Goal: Information Seeking & Learning: Learn about a topic

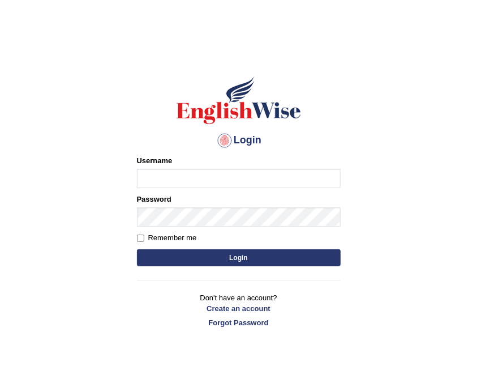
click at [388, 386] on body "Login Please fix the following errors: Username Password Remember me Login Don'…" at bounding box center [238, 217] width 477 height 387
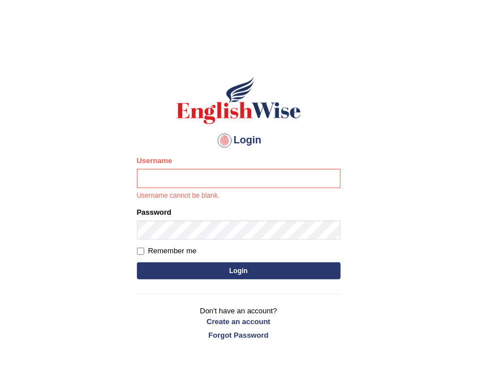
click at [387, 385] on body "Login Please fix the following errors: Username Username cannot be blank. Passw…" at bounding box center [238, 217] width 477 height 387
drag, startPoint x: 399, startPoint y: 322, endPoint x: 470, endPoint y: 217, distance: 127.0
click at [470, 217] on body "Login Please fix the following errors: Username Username cannot be blank. Passw…" at bounding box center [238, 217] width 477 height 387
click at [470, 216] on body "Login Please fix the following errors: Username Username cannot be blank. Passw…" at bounding box center [238, 217] width 477 height 387
click at [472, 212] on body "Login Please fix the following errors: Username Username cannot be blank. Passw…" at bounding box center [238, 217] width 477 height 387
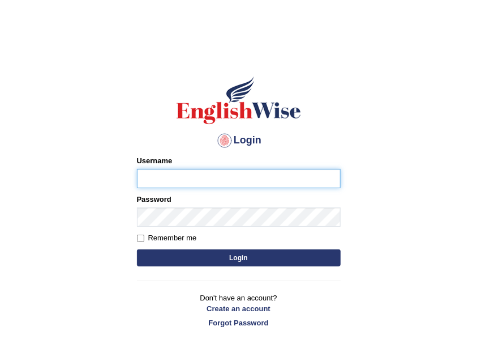
click at [211, 179] on input "Username" at bounding box center [239, 178] width 204 height 19
type input "shoeb51"
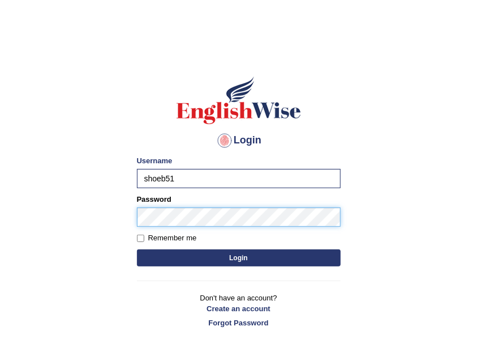
click at [137, 249] on button "Login" at bounding box center [239, 257] width 204 height 17
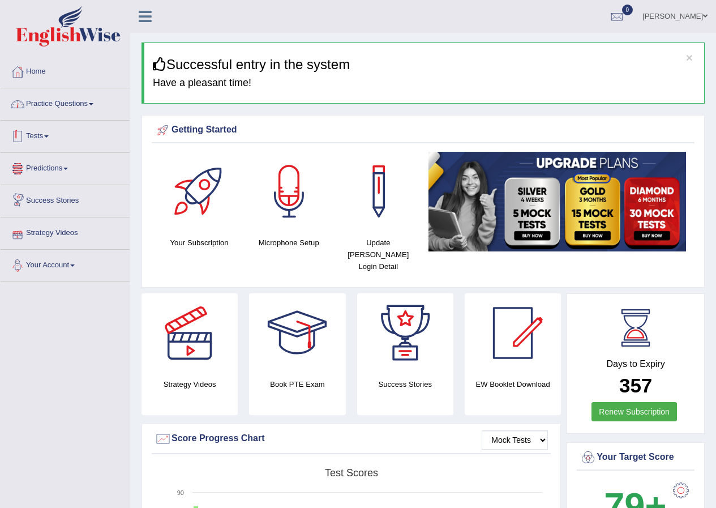
click at [52, 110] on link "Practice Questions" at bounding box center [65, 102] width 129 height 28
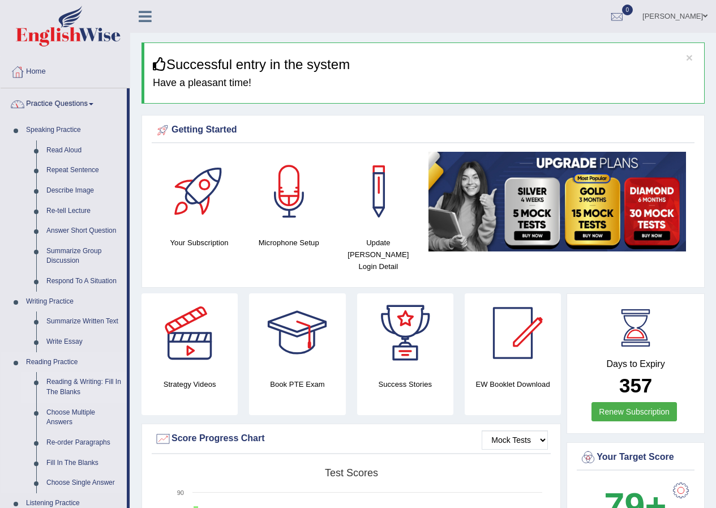
scroll to position [226, 0]
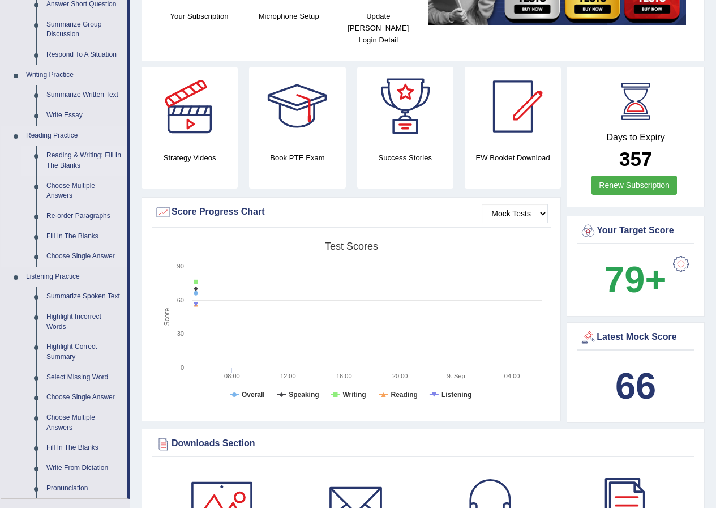
click at [108, 156] on link "Reading & Writing: Fill In The Blanks" at bounding box center [83, 160] width 85 height 30
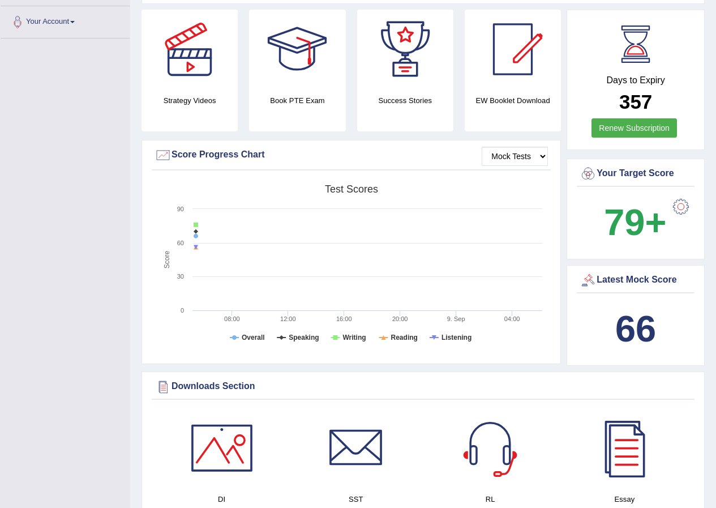
scroll to position [304, 0]
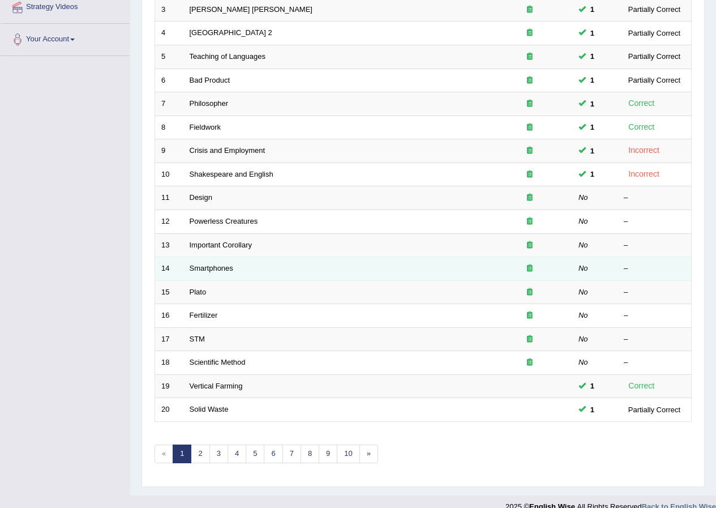
scroll to position [226, 0]
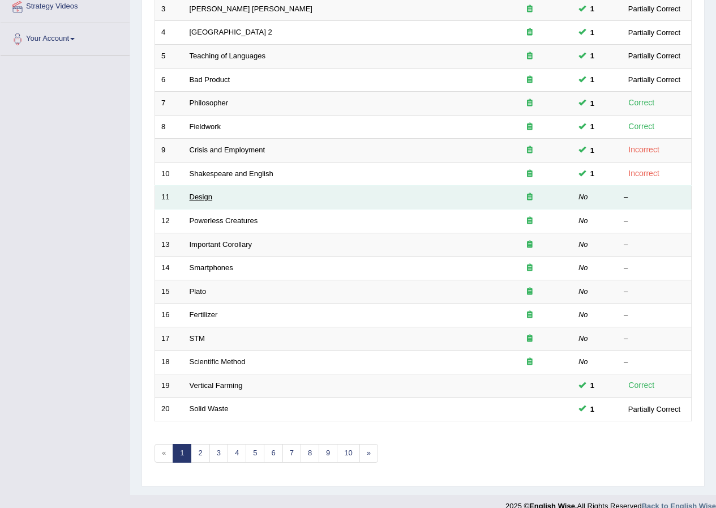
click at [204, 195] on link "Design" at bounding box center [201, 196] width 23 height 8
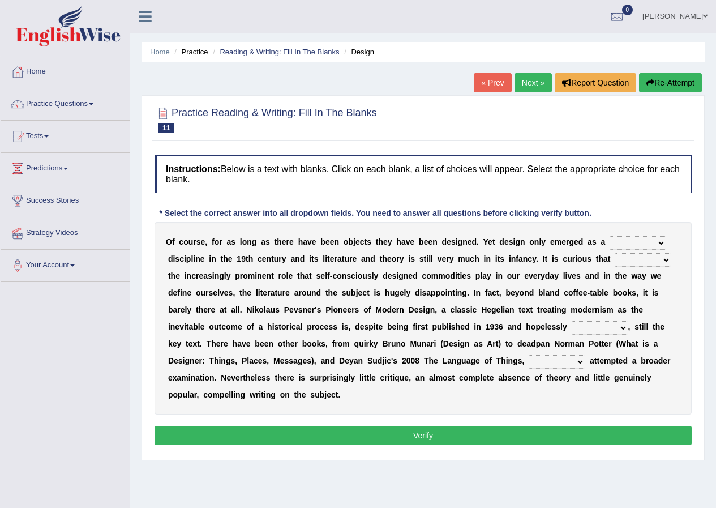
click at [634, 245] on select "bilateral ubiquitous foremost dedicated" at bounding box center [638, 243] width 57 height 14
select select "bilateral"
click at [610, 236] on select "bilateral ubiquitous foremost dedicated" at bounding box center [638, 243] width 57 height 14
click at [624, 259] on select "since despite within through" at bounding box center [643, 260] width 57 height 14
select select "despite"
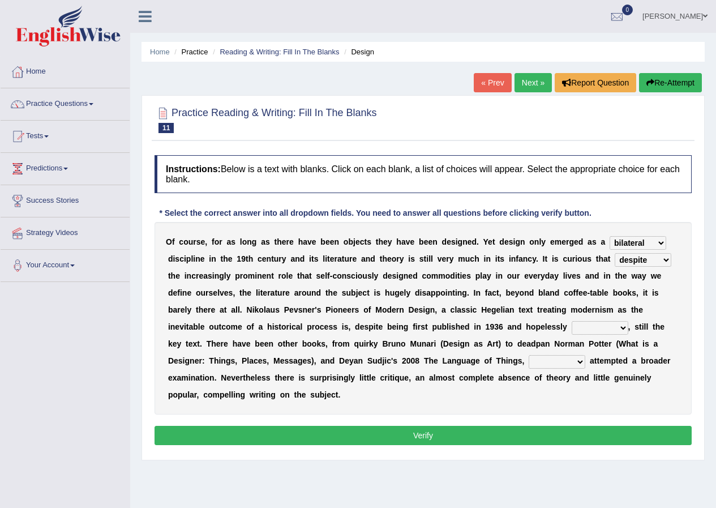
click at [615, 253] on select "since despite within through" at bounding box center [643, 260] width 57 height 14
click at [611, 336] on div "O f c o u r s e , f o r a s l o n g a s t h e r e h a v e b e e n o b j e c t s…" at bounding box center [423, 318] width 537 height 192
click at [610, 326] on select "dates dating date dated" at bounding box center [600, 328] width 57 height 14
select select "dated"
click at [572, 321] on select "dates dating date dated" at bounding box center [600, 328] width 57 height 14
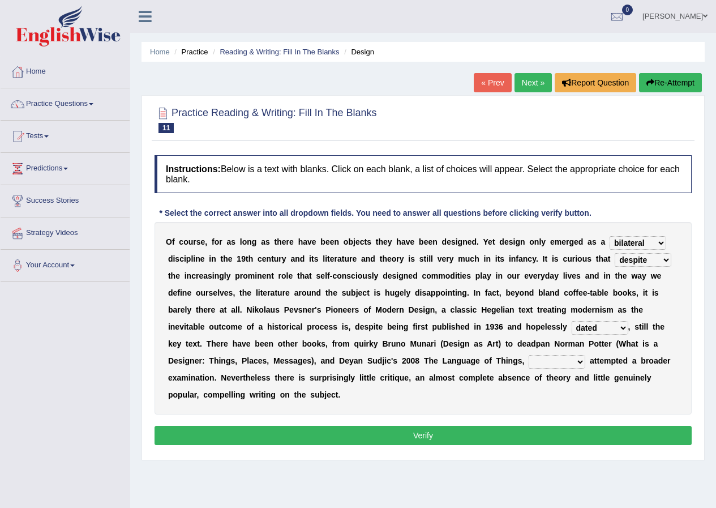
click at [571, 363] on select "which then however as" at bounding box center [557, 362] width 57 height 14
select select "which"
click at [529, 355] on select "which then however as" at bounding box center [557, 362] width 57 height 14
click at [592, 435] on button "Verify" at bounding box center [423, 435] width 537 height 19
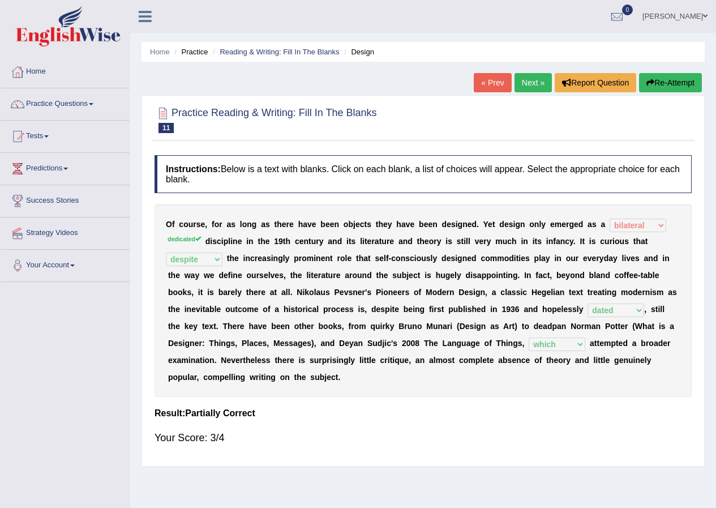
click at [526, 87] on link "Next »" at bounding box center [533, 82] width 37 height 19
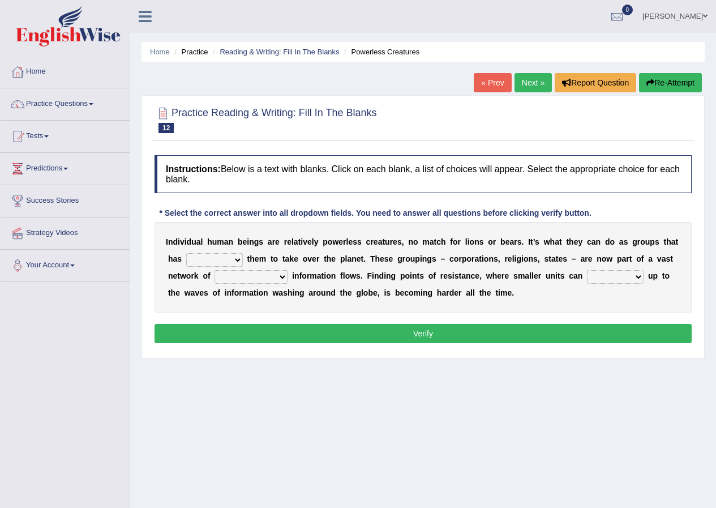
click at [222, 258] on select "enabled contended embodied conjured" at bounding box center [214, 260] width 57 height 14
select select "enabled"
click at [186, 253] on select "enabled contended embodied conjured" at bounding box center [214, 260] width 57 height 14
click at [264, 278] on select "interconnected overlapping fastened exploited" at bounding box center [251, 277] width 73 height 14
select select "interconnected"
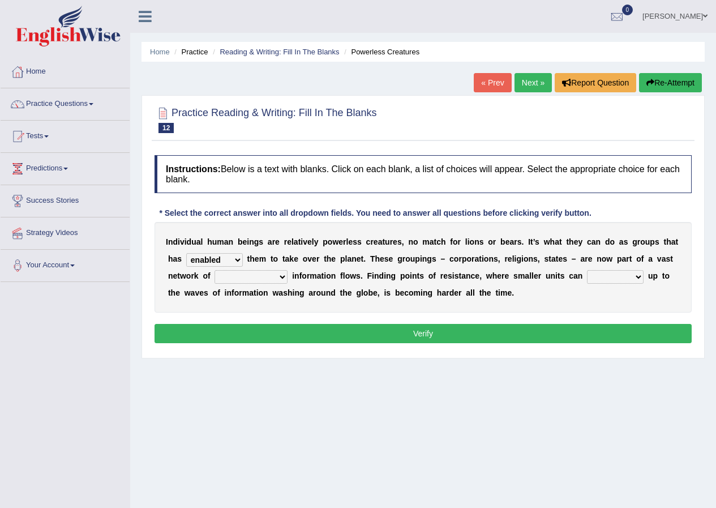
click at [215, 270] on select "interconnected overlapping fastened exploited" at bounding box center [251, 277] width 73 height 14
click at [627, 285] on div "I n d i v i d u a l h u m a n b e i n g s a r e r e l a t i v e l y p o w e r l…" at bounding box center [423, 267] width 537 height 91
click at [628, 278] on select "stand raise hail pump" at bounding box center [615, 277] width 57 height 14
select select "raise"
click at [587, 270] on select "stand raise hail pump" at bounding box center [615, 277] width 57 height 14
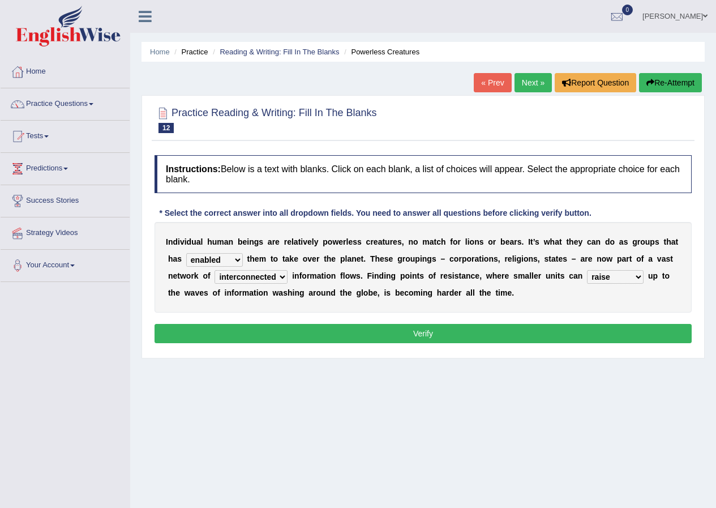
click at [627, 334] on button "Verify" at bounding box center [423, 333] width 537 height 19
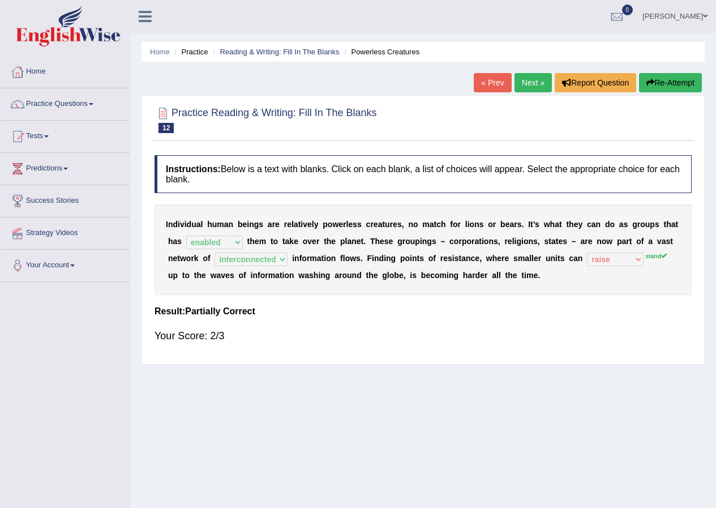
click at [538, 85] on link "Next »" at bounding box center [533, 82] width 37 height 19
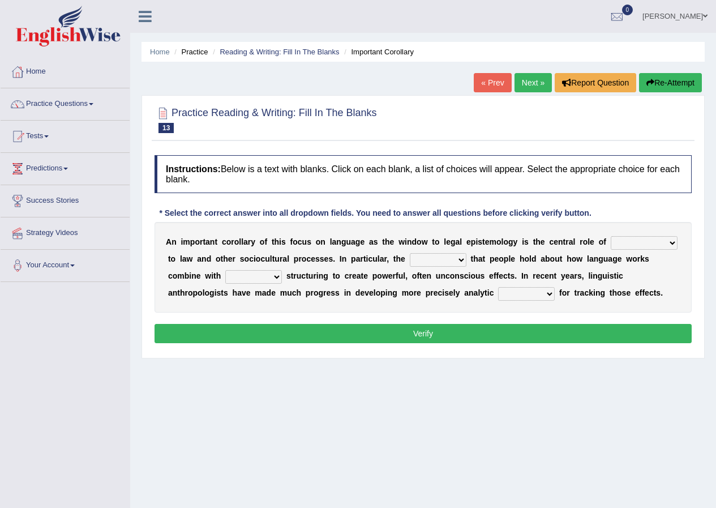
click at [662, 238] on select "discourse epoch dialect acquaintance" at bounding box center [644, 243] width 67 height 14
select select "acquaintance"
click at [611, 236] on select "discourse epoch dialect acquaintance" at bounding box center [644, 243] width 67 height 14
click at [446, 258] on select "deviation besmirch consent ideas" at bounding box center [438, 260] width 57 height 14
select select "ideas"
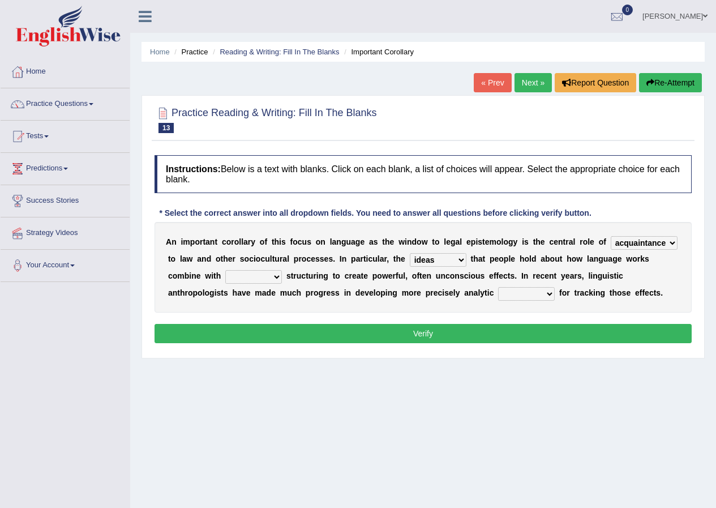
click at [410, 253] on select "deviation besmirch consent ideas" at bounding box center [438, 260] width 57 height 14
click at [277, 277] on select "mandatory linguistic legitimate customary" at bounding box center [253, 277] width 57 height 14
select select "linguistic"
click at [225, 270] on select "mandatory linguistic legitimate customary" at bounding box center [253, 277] width 57 height 14
click at [546, 295] on select "tools appetite albums stroke" at bounding box center [526, 294] width 57 height 14
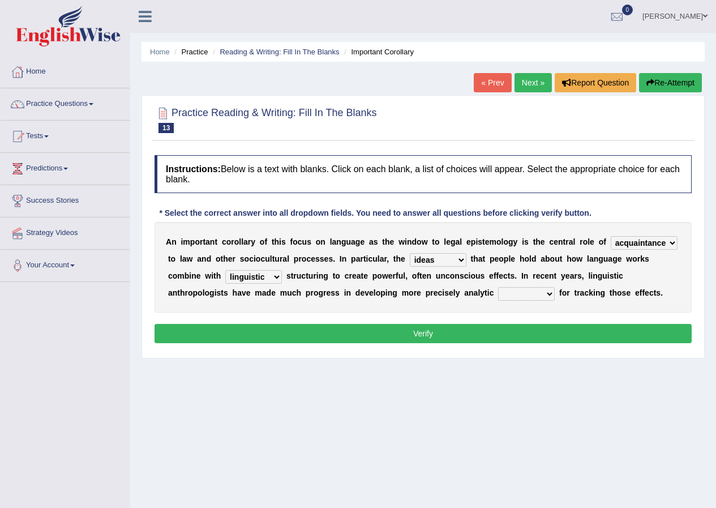
select select "tools"
click at [498, 287] on select "tools appetite albums stroke" at bounding box center [526, 294] width 57 height 14
click at [506, 340] on button "Verify" at bounding box center [423, 333] width 537 height 19
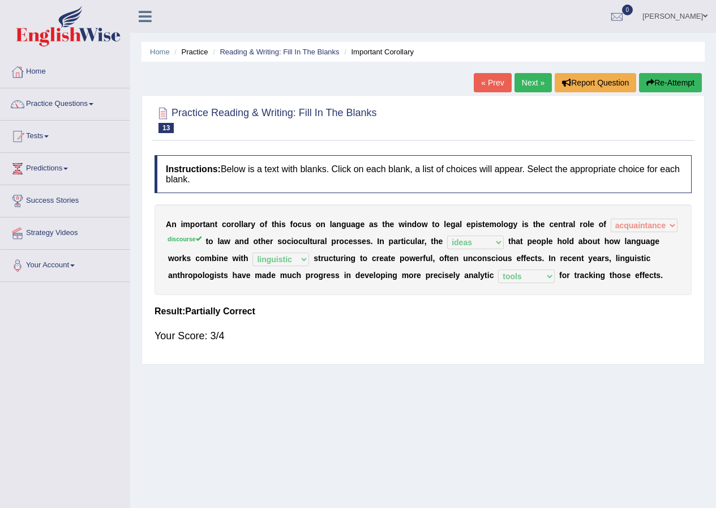
click at [532, 80] on link "Next »" at bounding box center [533, 82] width 37 height 19
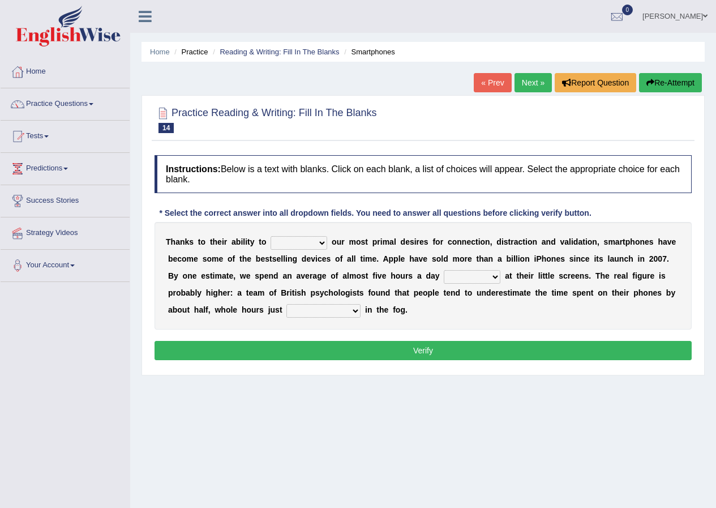
click at [268, 243] on b at bounding box center [269, 241] width 5 height 9
click at [281, 246] on select "hijack describe sharpen conserve" at bounding box center [299, 243] width 57 height 14
click at [365, 202] on div "Instructions: Below is a text with blanks. Click on each blank, a list of choic…" at bounding box center [423, 259] width 543 height 220
click at [283, 241] on select "hijack describe sharpen conserve" at bounding box center [299, 243] width 57 height 14
select select "describe"
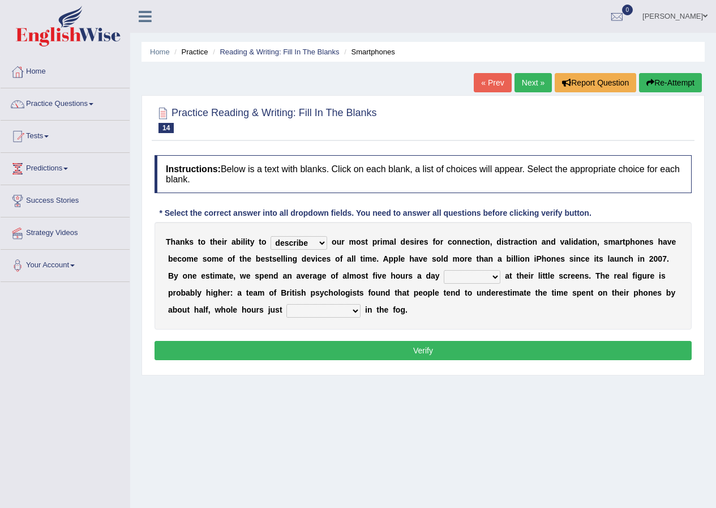
click at [271, 236] on select "hijack describe sharpen conserve" at bounding box center [299, 243] width 57 height 14
click at [444, 275] on select "watching waggling snoring staring" at bounding box center [472, 277] width 57 height 14
select select "watching"
click at [444, 270] on select "watching waggling snoring staring" at bounding box center [472, 277] width 57 height 14
click at [350, 311] on select "has evaporated evaporating evaporate evaporates" at bounding box center [323, 311] width 74 height 14
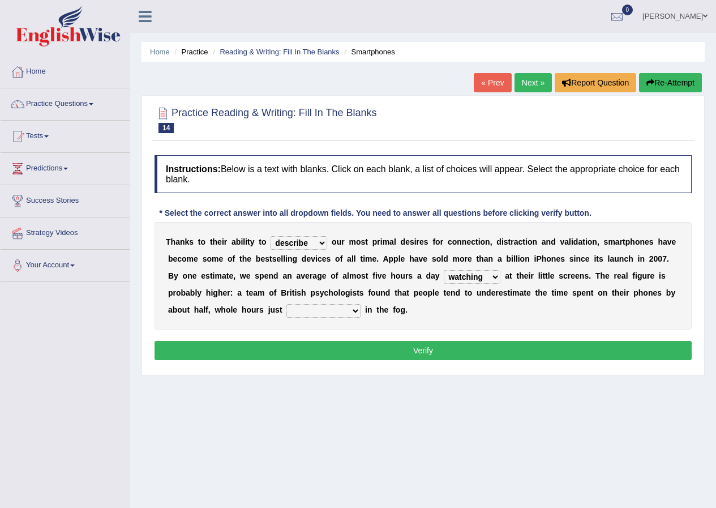
select select "has evaporated"
click at [286, 304] on select "has evaporated evaporating evaporate evaporates" at bounding box center [323, 311] width 74 height 14
click at [299, 313] on select "has evaporated evaporating evaporate evaporates" at bounding box center [323, 311] width 74 height 14
click at [337, 307] on select "has evaporated evaporating evaporate evaporates" at bounding box center [323, 311] width 74 height 14
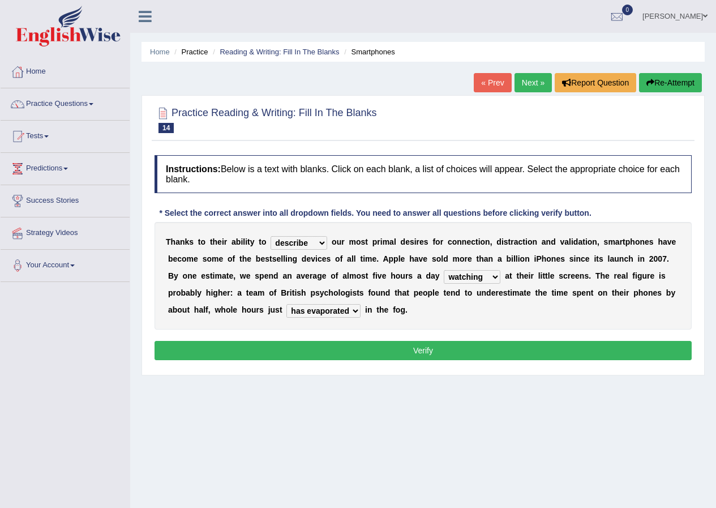
click at [433, 314] on div "T h a n k s t o t h e i r a b i l i t y t o hijack describe sharpen conserve o …" at bounding box center [423, 276] width 537 height 108
click at [460, 348] on button "Verify" at bounding box center [423, 350] width 537 height 19
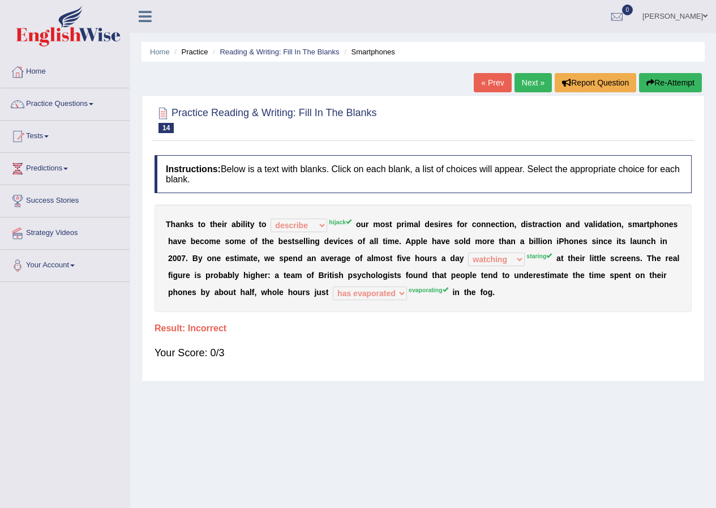
click at [499, 268] on div "T h a n k s t o t h e i r a b i l i t y t o hijack describe sharpen conserve hi…" at bounding box center [423, 258] width 537 height 108
click at [499, 266] on div "T h a n k s t o t h e i r a b i l i t y t o hijack describe sharpen conserve hi…" at bounding box center [423, 258] width 537 height 108
click at [490, 278] on div "T h a n k s t o t h e i r a b i l i t y t o hijack describe sharpen conserve hi…" at bounding box center [423, 258] width 537 height 108
click at [386, 342] on div "Your Score: 0/3" at bounding box center [423, 352] width 537 height 27
click at [536, 83] on link "Next »" at bounding box center [533, 82] width 37 height 19
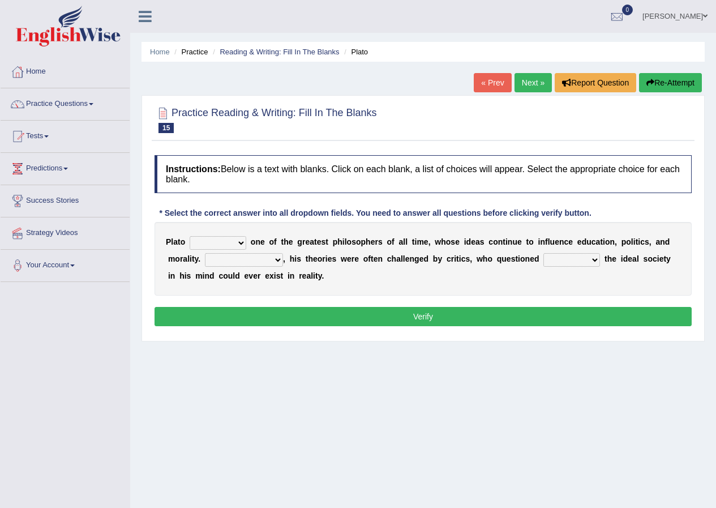
drag, startPoint x: 186, startPoint y: 243, endPoint x: 203, endPoint y: 239, distance: 17.6
click at [189, 243] on b at bounding box center [187, 241] width 5 height 9
click at [208, 237] on select "keeps comes claims remains" at bounding box center [218, 243] width 57 height 14
select select "claims"
click at [190, 236] on select "keeps comes claims remains" at bounding box center [218, 243] width 57 height 14
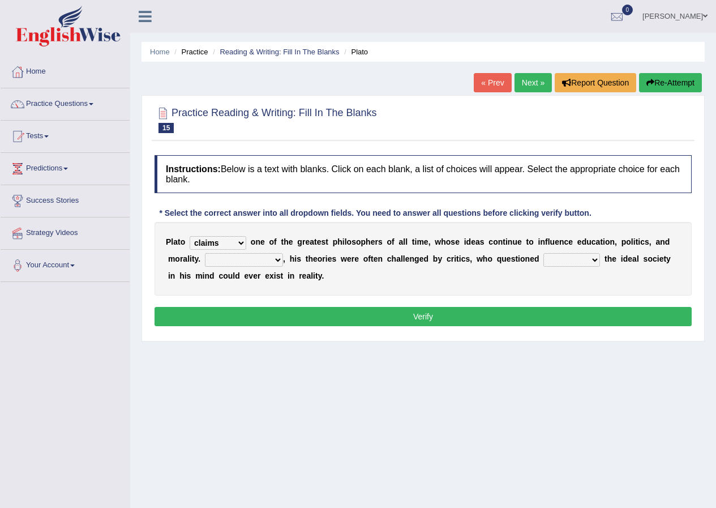
click at [265, 241] on b at bounding box center [267, 241] width 5 height 9
drag, startPoint x: 269, startPoint y: 268, endPoint x: 267, endPoint y: 261, distance: 7.0
click at [269, 264] on div "P l a t o keeps comes claims remains o n e o f t h e g r e a t e s t p h i l o …" at bounding box center [423, 259] width 537 height 74
click at [269, 260] on select "Notwithstanding So However Whatever" at bounding box center [244, 260] width 78 height 14
select select "However"
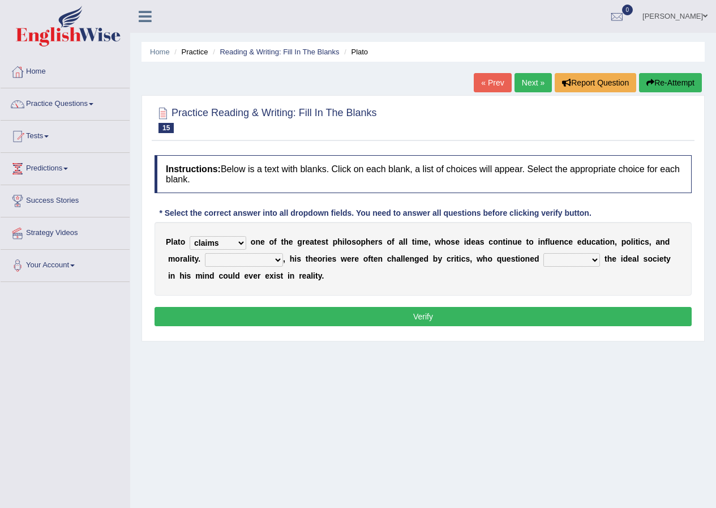
click at [205, 253] on select "Notwithstanding So However Whatever" at bounding box center [244, 260] width 78 height 14
click at [564, 264] on select "which what that whether" at bounding box center [571, 260] width 57 height 14
select select "whether"
click at [543, 253] on select "which what that whether" at bounding box center [571, 260] width 57 height 14
click at [566, 266] on select "which what that whether" at bounding box center [571, 260] width 57 height 14
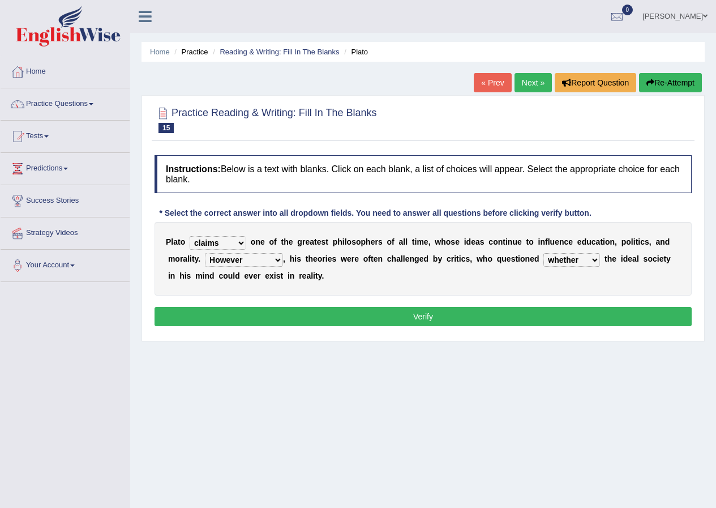
click at [484, 285] on div "P l a t o keeps comes claims remains o n e o f t h e g r e a t e s t p h i l o …" at bounding box center [423, 259] width 537 height 74
click at [491, 315] on button "Verify" at bounding box center [423, 316] width 537 height 19
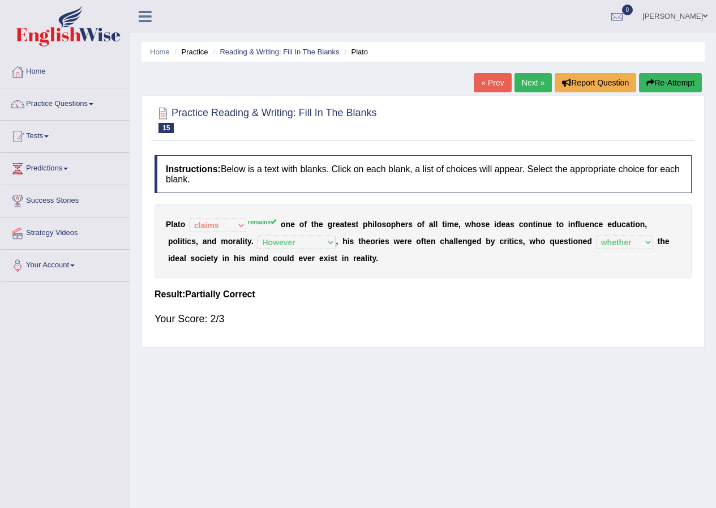
click at [532, 83] on link "Next »" at bounding box center [533, 82] width 37 height 19
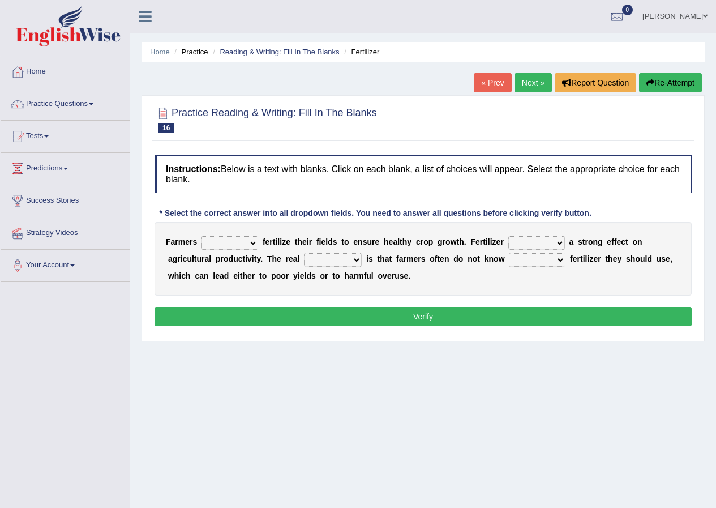
click at [225, 245] on select "must should need can" at bounding box center [230, 243] width 57 height 14
select select "must"
click at [202, 236] on select "must should need can" at bounding box center [230, 243] width 57 height 14
click at [532, 249] on select "has had have having" at bounding box center [536, 243] width 57 height 14
click at [247, 250] on div "F a r m e r s must should need can f e r t i l i z e t h e i r f i e l d s t o …" at bounding box center [423, 259] width 537 height 74
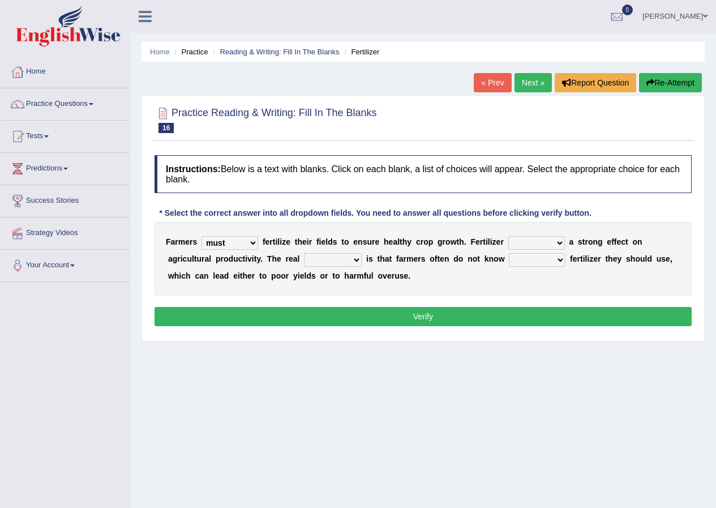
click at [249, 243] on select "must should need can" at bounding box center [230, 243] width 57 height 14
click at [540, 235] on div "F a r m e r s must should need can f e r t i l i z e t h e i r f i e l d s t o …" at bounding box center [423, 259] width 537 height 74
click at [550, 242] on select "has had have having" at bounding box center [536, 243] width 57 height 14
select select "have"
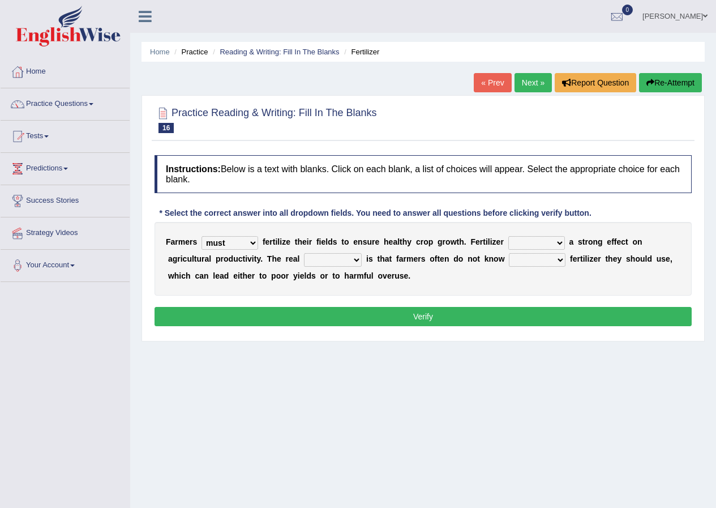
click at [508, 236] on select "has had have having" at bounding box center [536, 243] width 57 height 14
click at [321, 252] on div "F a r m e r s must should need can f e r t i l i z e t h e i r f i e l d s t o …" at bounding box center [423, 259] width 537 height 74
click at [322, 254] on select "problem question conclusion answer" at bounding box center [333, 260] width 58 height 14
select select "problem"
click at [304, 253] on select "problem question conclusion answer" at bounding box center [333, 260] width 58 height 14
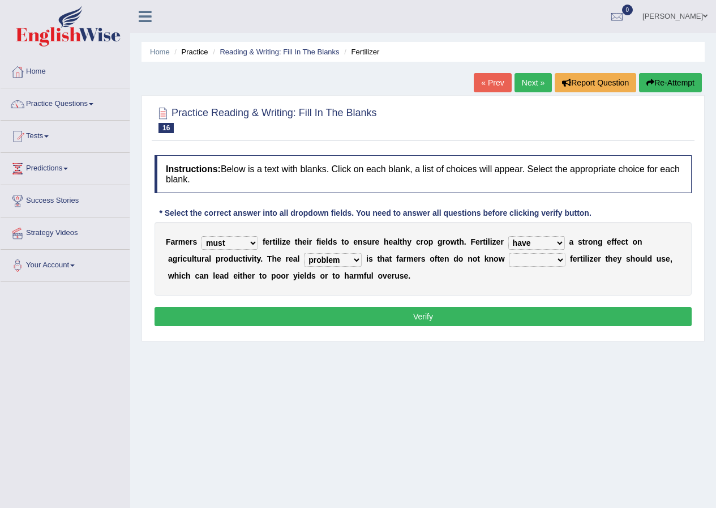
click at [508, 264] on div "F a r m e r s must should need can f e r t i l i z e t h e i r f i e l d s t o …" at bounding box center [423, 259] width 537 height 74
click at [515, 263] on select "how much how many however so much" at bounding box center [537, 260] width 57 height 14
select select "how much"
click at [509, 253] on select "how much how many however so much" at bounding box center [537, 260] width 57 height 14
click at [524, 315] on button "Verify" at bounding box center [423, 316] width 537 height 19
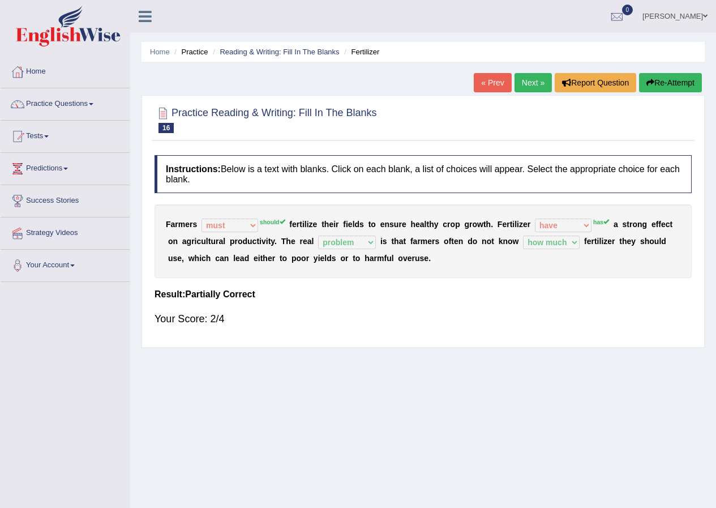
click at [251, 245] on b "u" at bounding box center [249, 241] width 5 height 9
click at [537, 93] on div "« Prev Next » Report Question Re-Attempt" at bounding box center [589, 84] width 231 height 22
click at [539, 87] on link "Next »" at bounding box center [533, 82] width 37 height 19
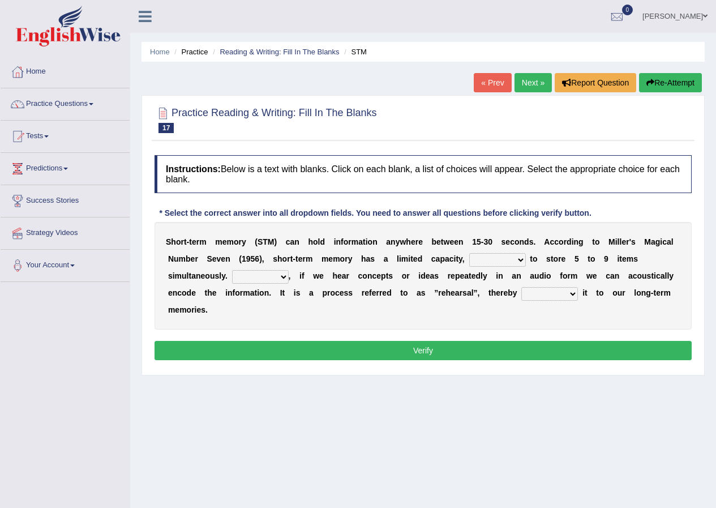
click at [517, 260] on select "being able is able be able unable" at bounding box center [497, 260] width 57 height 14
click at [469, 253] on select "being able is able be able unable" at bounding box center [497, 260] width 57 height 14
click at [507, 258] on select "being able is able be able unable" at bounding box center [497, 260] width 57 height 14
select select "is able"
click at [469, 253] on select "being able is able be able unable" at bounding box center [497, 260] width 57 height 14
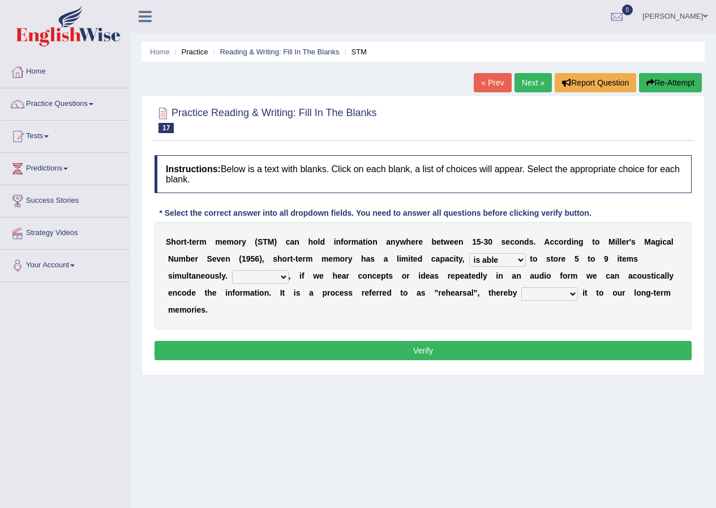
click at [256, 274] on select "However So Moreover Therefore" at bounding box center [260, 277] width 57 height 14
click at [252, 272] on select "However So Moreover Therefore" at bounding box center [260, 277] width 57 height 14
click at [260, 278] on select "However So Moreover Therefore" at bounding box center [260, 277] width 57 height 14
select select "However"
click at [232, 270] on select "However So Moreover Therefore" at bounding box center [260, 277] width 57 height 14
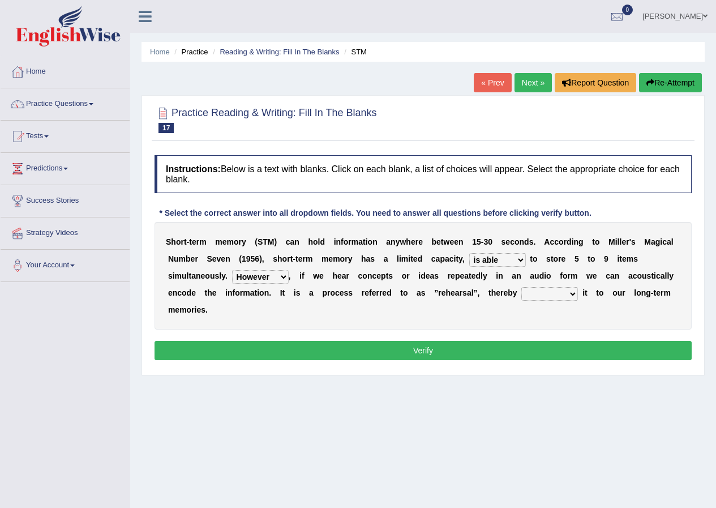
click at [524, 296] on select "commit commits commiting commited" at bounding box center [549, 294] width 57 height 14
click at [521, 287] on select "commit commits commiting commited" at bounding box center [549, 294] width 57 height 14
click at [576, 297] on select "commit commits commiting commited" at bounding box center [549, 294] width 57 height 14
select select "commiting"
click at [521, 287] on select "commit commits commiting commited" at bounding box center [549, 294] width 57 height 14
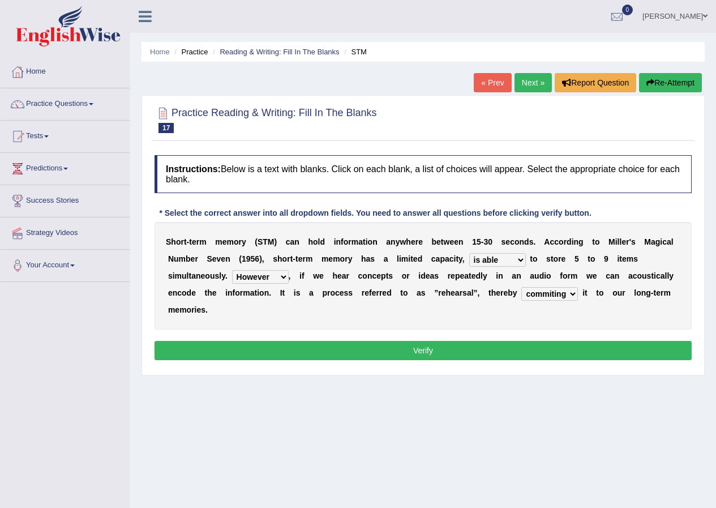
click at [590, 353] on button "Verify" at bounding box center [423, 350] width 537 height 19
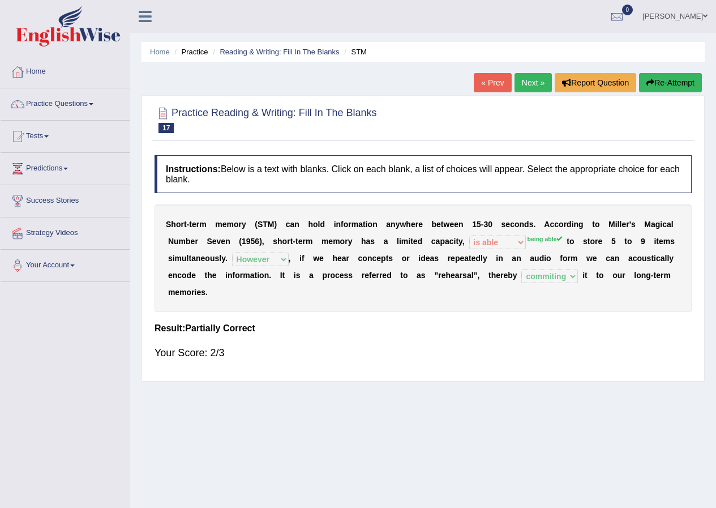
click at [522, 75] on link "Next »" at bounding box center [533, 82] width 37 height 19
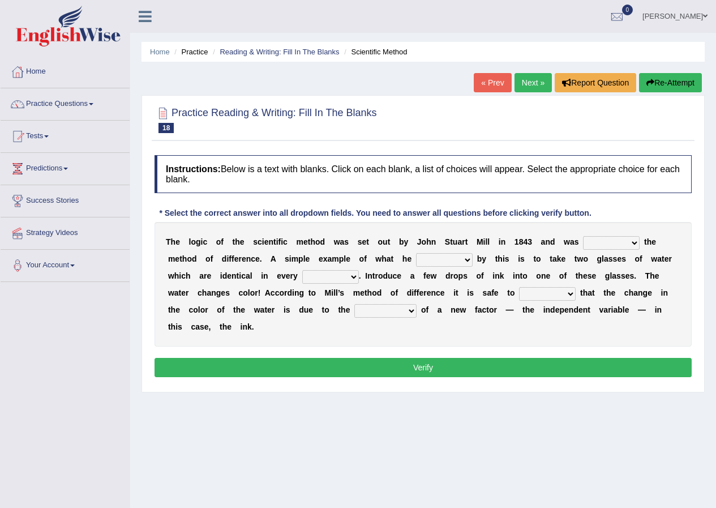
click at [601, 246] on select "pointed claimed demanded named" at bounding box center [611, 243] width 57 height 14
select select "pointed"
click at [583, 236] on select "pointed claimed demanded named" at bounding box center [611, 243] width 57 height 14
click at [323, 272] on select "thought identity measure respect" at bounding box center [330, 277] width 57 height 14
click at [345, 270] on select "thought identity measure respect" at bounding box center [330, 277] width 57 height 14
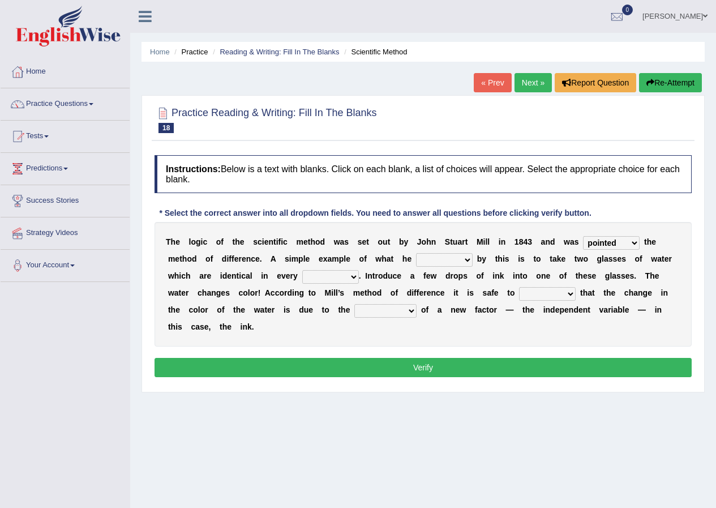
click at [456, 264] on select "capped charged found meant" at bounding box center [444, 260] width 57 height 14
select select "meant"
click at [416, 253] on select "capped charged found meant" at bounding box center [444, 260] width 57 height 14
click at [333, 283] on select "thought identity measure respect" at bounding box center [330, 277] width 57 height 14
select select "thought"
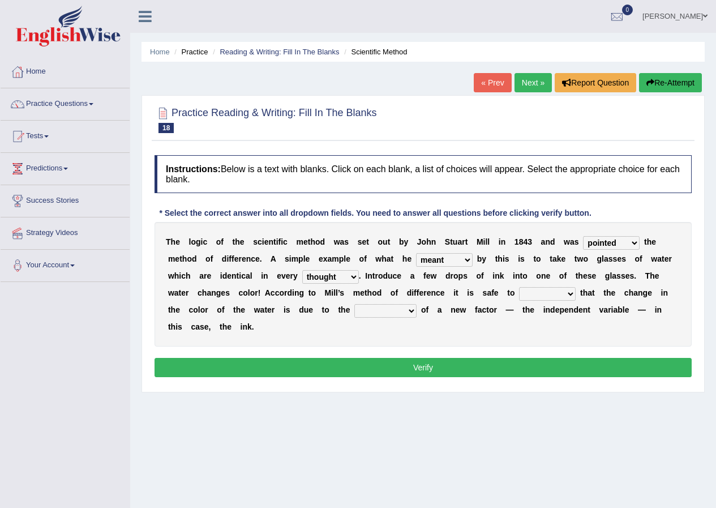
click at [302, 270] on select "thought identity measure respect" at bounding box center [330, 277] width 57 height 14
click at [338, 271] on select "thought identity measure respect" at bounding box center [330, 277] width 57 height 14
click at [397, 281] on div "T h e l o g i c o f t h e s c i e n t i f i c m e t h o d w a s s e t o u t b y…" at bounding box center [423, 284] width 537 height 125
click at [528, 293] on select "assume discuss prefer acclaim" at bounding box center [547, 294] width 57 height 14
select select "assume"
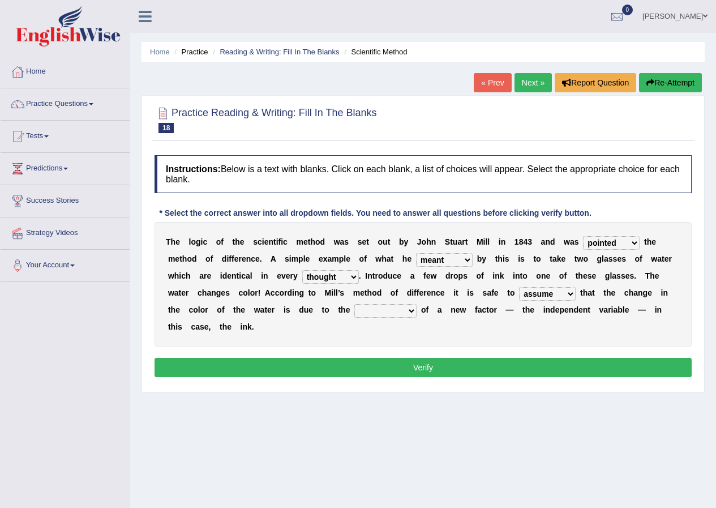
click at [519, 287] on select "assume discuss prefer acclaim" at bounding box center [547, 294] width 57 height 14
click at [375, 315] on select "introduction magnitude preparation purification" at bounding box center [385, 311] width 62 height 14
click at [354, 304] on select "introduction magnitude preparation purification" at bounding box center [385, 311] width 62 height 14
click at [352, 311] on b at bounding box center [352, 309] width 5 height 9
click at [377, 311] on select "introduction magnitude preparation purification" at bounding box center [385, 311] width 62 height 14
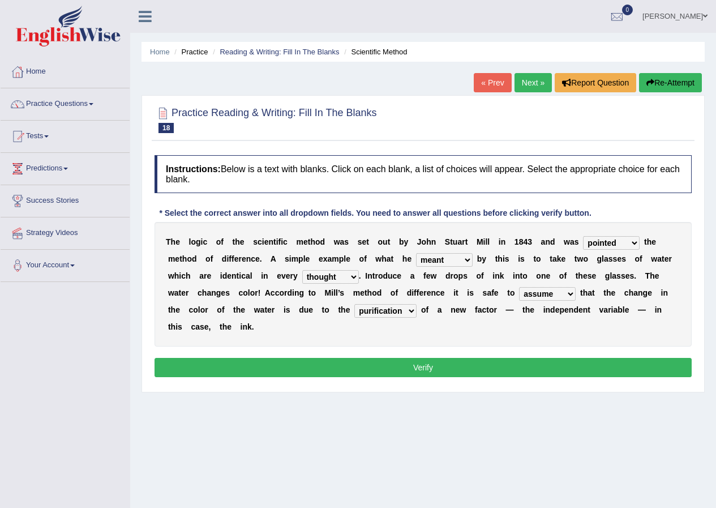
click at [466, 323] on div "T h e l o g i c o f t h e s c i e n t i f i c m e t h o d w a s s e t o u t b y…" at bounding box center [423, 284] width 537 height 125
click at [376, 309] on select "introduction magnitude preparation purification" at bounding box center [385, 311] width 62 height 14
select select "preparation"
click at [354, 304] on select "introduction magnitude preparation purification" at bounding box center [385, 311] width 62 height 14
click at [408, 372] on button "Verify" at bounding box center [423, 367] width 537 height 19
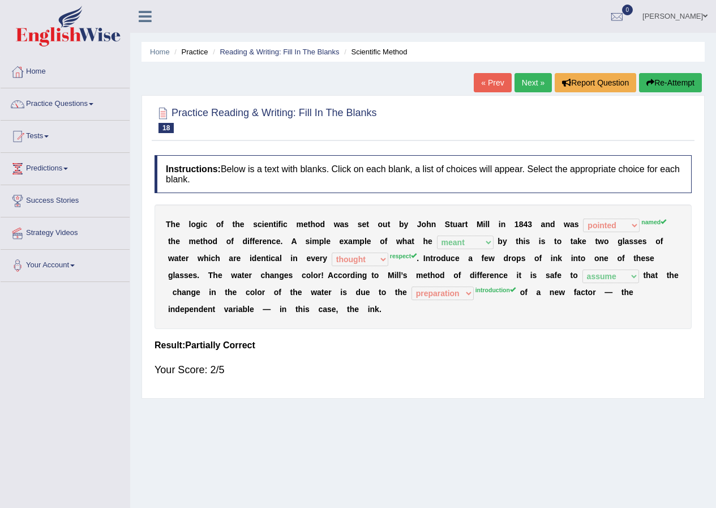
click at [450, 301] on div "T h e l o g i c o f t h e s c i e n t i f i c m e t h o d w a s s e t o u t b y…" at bounding box center [423, 266] width 537 height 125
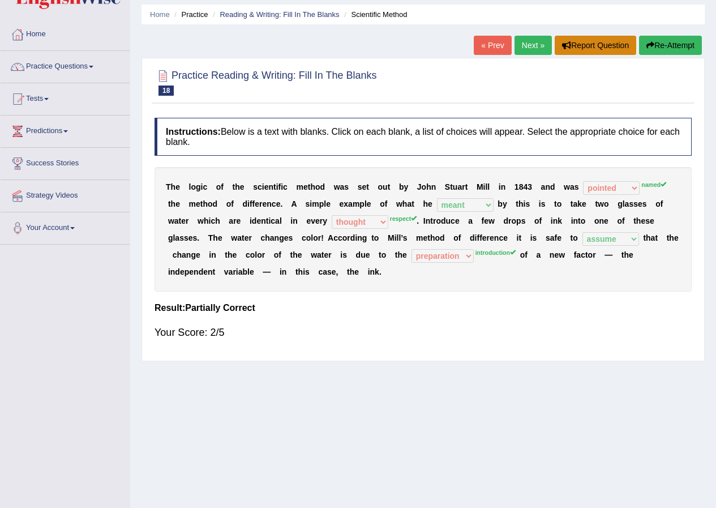
scroll to position [57, 0]
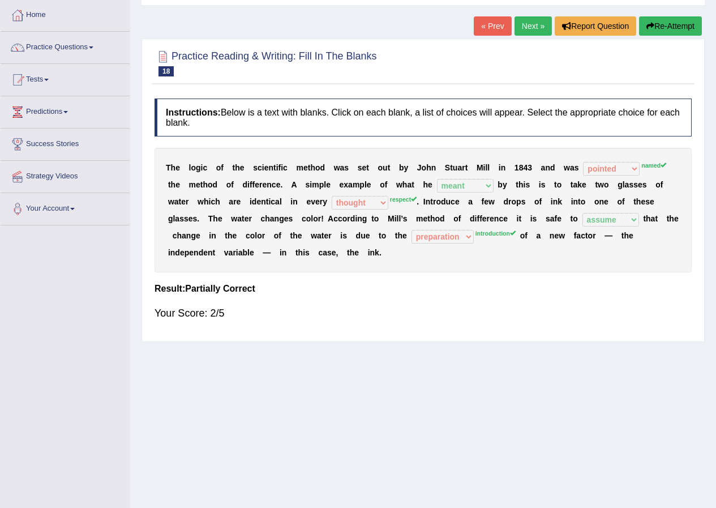
click at [537, 28] on link "Next »" at bounding box center [533, 25] width 37 height 19
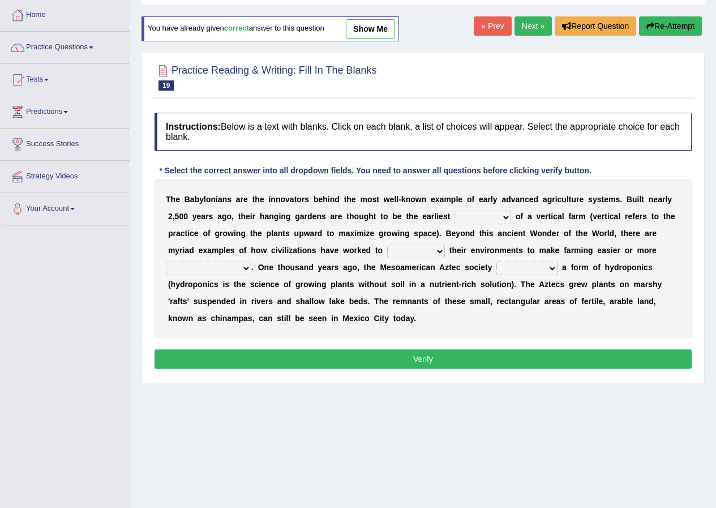
click at [465, 214] on select "prototype failure discredit protocol" at bounding box center [483, 218] width 57 height 14
select select "prototype"
click at [455, 211] on select "prototype failure discredit protocol" at bounding box center [483, 218] width 57 height 14
click at [412, 250] on select "manipulate escape respect disarrange" at bounding box center [416, 252] width 58 height 14
select select "manipulate"
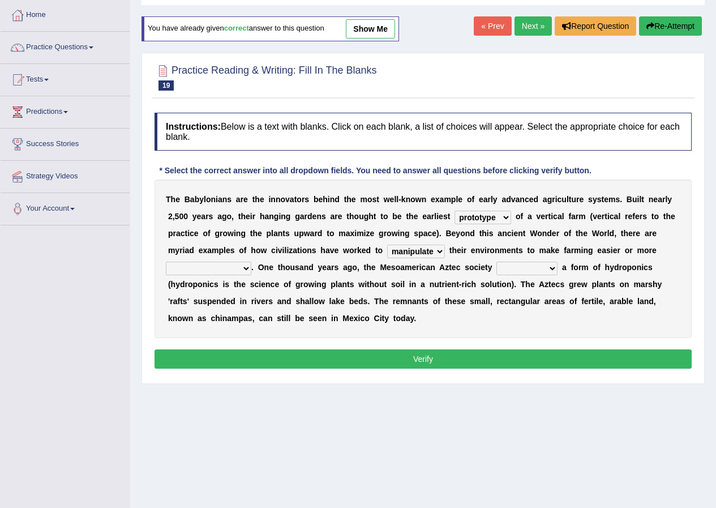
click at [387, 245] on select "manipulate escape respect disarrange" at bounding box center [416, 252] width 58 height 14
click at [233, 266] on select "productive constructive connective counterproductive" at bounding box center [208, 269] width 85 height 14
select select "productive"
click at [166, 262] on select "productive constructive connective counterproductive" at bounding box center [208, 269] width 85 height 14
click at [500, 270] on select "domineered volunteered pioneered engineered" at bounding box center [526, 269] width 61 height 14
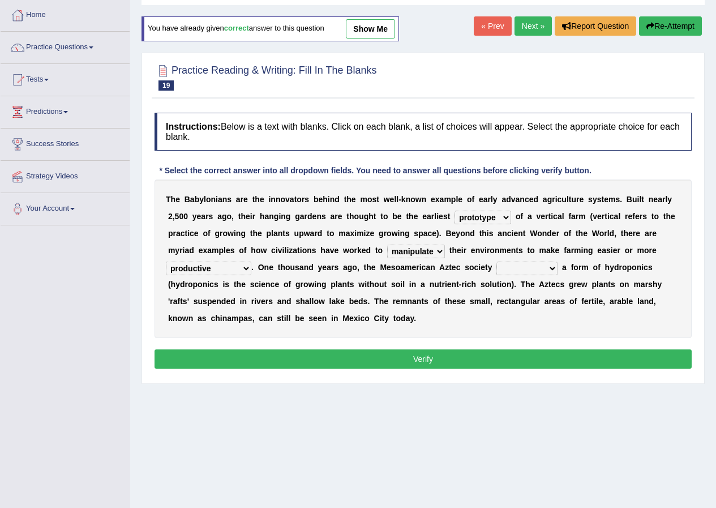
select select "engineered"
click at [496, 262] on select "domineered volunteered pioneered engineered" at bounding box center [526, 269] width 61 height 14
click at [443, 357] on button "Verify" at bounding box center [423, 358] width 537 height 19
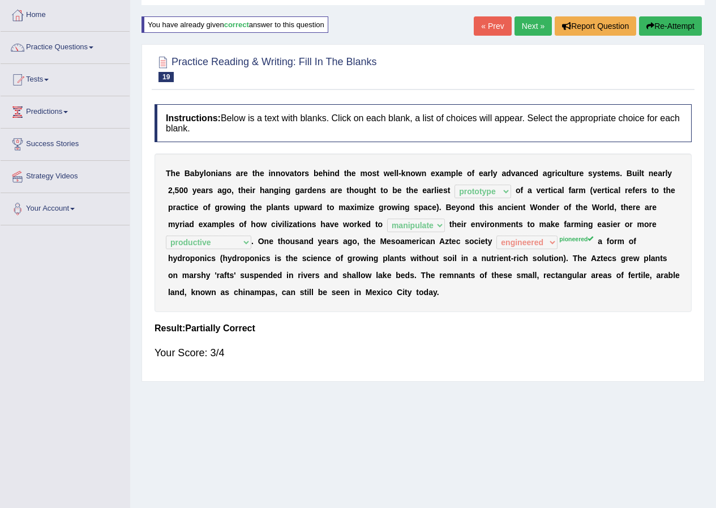
click at [520, 25] on link "Next »" at bounding box center [533, 25] width 37 height 19
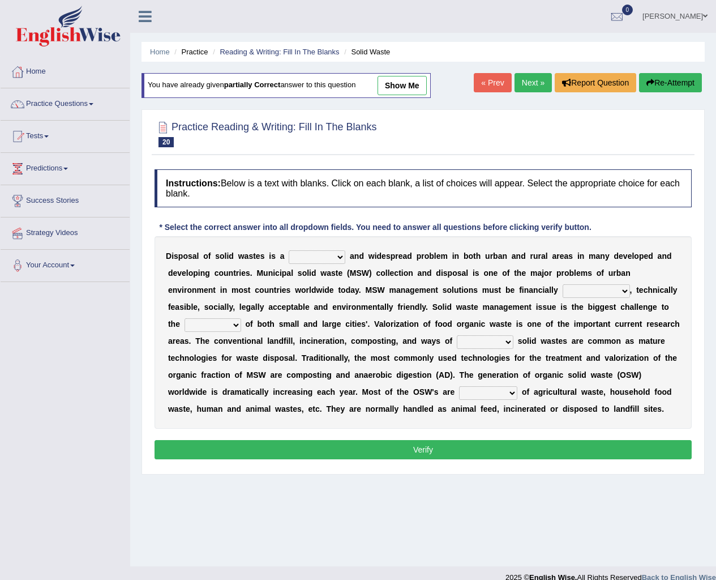
click at [305, 259] on select "slanting stinging stalling shafting" at bounding box center [317, 257] width 57 height 14
select select "stinging"
click at [289, 250] on select "slanting stinging stalling shafting" at bounding box center [317, 257] width 57 height 14
click at [594, 279] on div "D i s p o s a l o f s o l i d w a s t e s i s a slanting stinging stalling shaf…" at bounding box center [423, 332] width 537 height 192
click at [601, 293] on select "unattainable sustainable objectionable treasonable" at bounding box center [596, 291] width 67 height 14
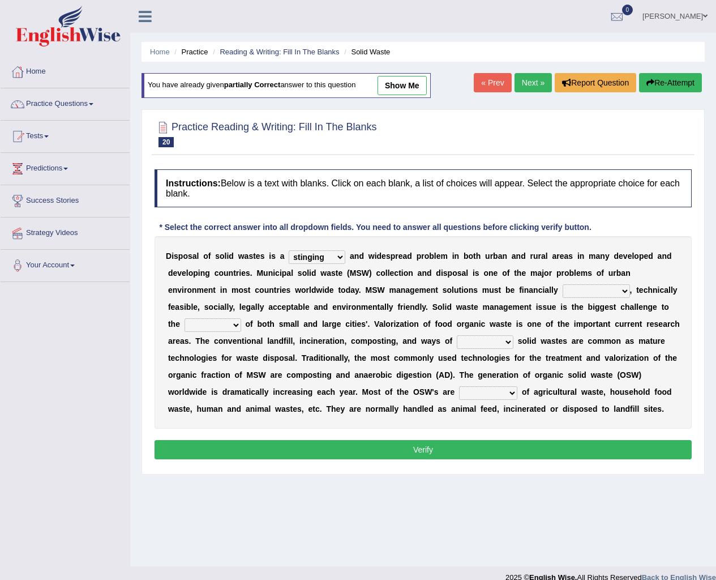
select select "sustainable"
click at [563, 284] on select "unattainable sustainable objectionable treasonable" at bounding box center [596, 291] width 67 height 14
click at [198, 316] on div "D i s p o s a l o f s o l i d w a s t e s i s a slanting stinging stalling shaf…" at bounding box center [423, 332] width 537 height 192
click at [200, 323] on select "plants culture authorities history" at bounding box center [213, 325] width 57 height 14
select select "authorities"
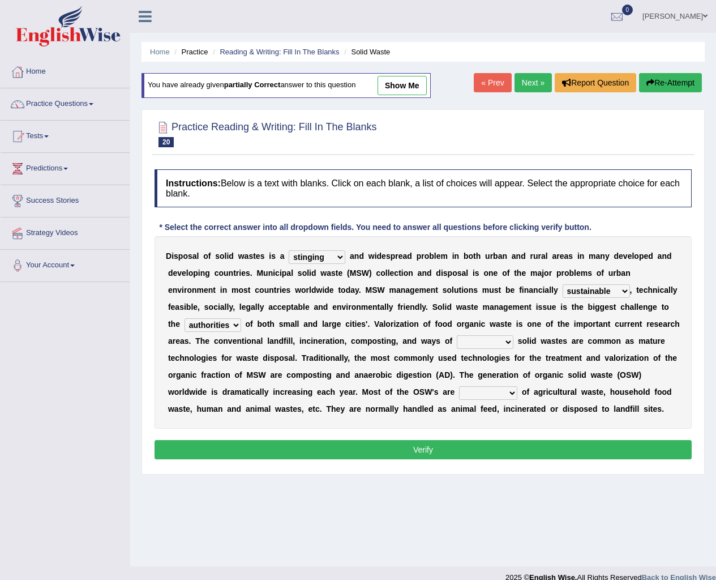
click at [185, 318] on select "plants culture authorities history" at bounding box center [213, 325] width 57 height 14
click at [465, 340] on select "reserving preserving deserving handling" at bounding box center [485, 342] width 57 height 14
select select "handling"
click at [457, 335] on select "reserving preserving deserving handling" at bounding box center [485, 342] width 57 height 14
click at [478, 342] on select "reserving preserving deserving handling" at bounding box center [485, 342] width 57 height 14
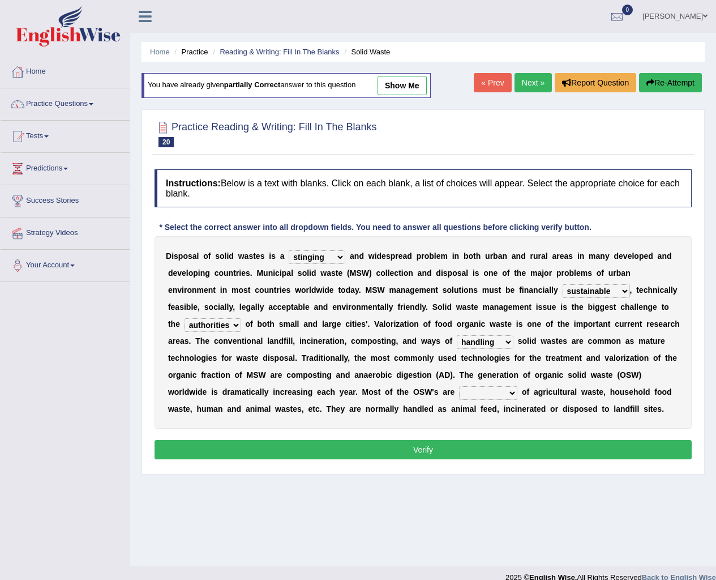
click at [476, 342] on select "reserving preserving deserving handling" at bounding box center [485, 342] width 57 height 14
click at [482, 396] on select "composed disposed composing disposing" at bounding box center [488, 393] width 58 height 14
select select "disposed"
click at [459, 386] on select "composed disposed composing disposing" at bounding box center [488, 393] width 58 height 14
click at [511, 396] on select "composed disposed composing disposing" at bounding box center [488, 393] width 58 height 14
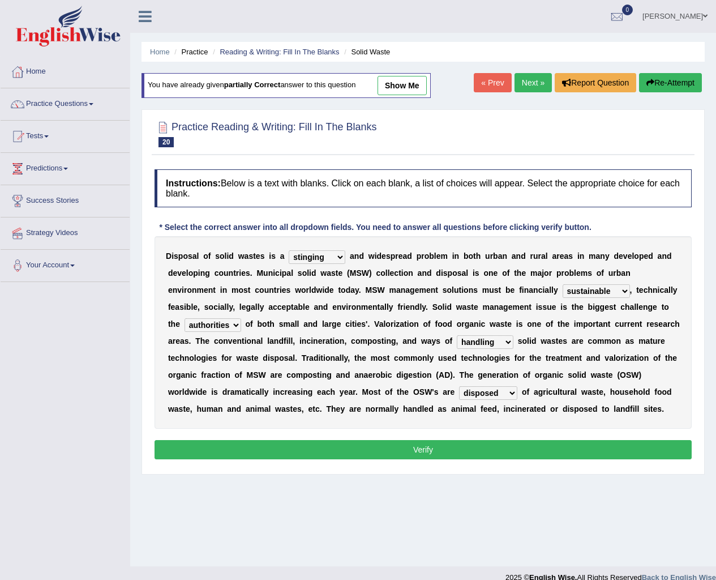
click at [511, 396] on select "composed disposed composing disposing" at bounding box center [488, 393] width 58 height 14
click at [499, 456] on button "Verify" at bounding box center [423, 449] width 537 height 19
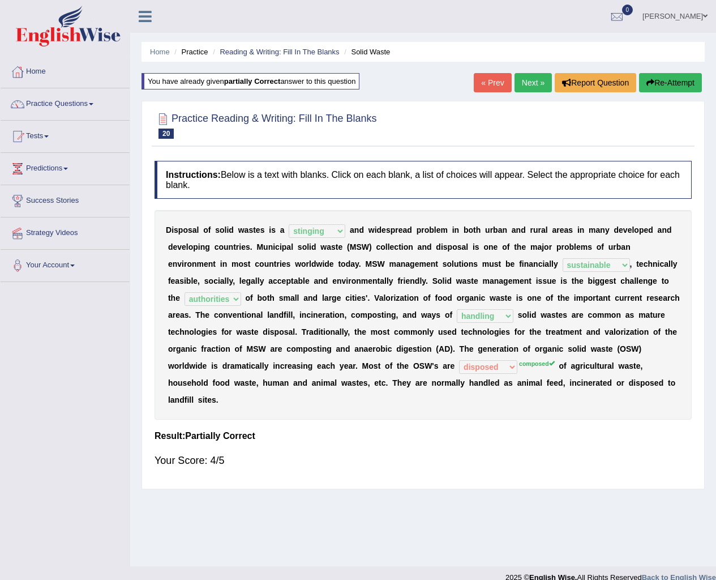
click at [515, 86] on link "Next »" at bounding box center [533, 82] width 37 height 19
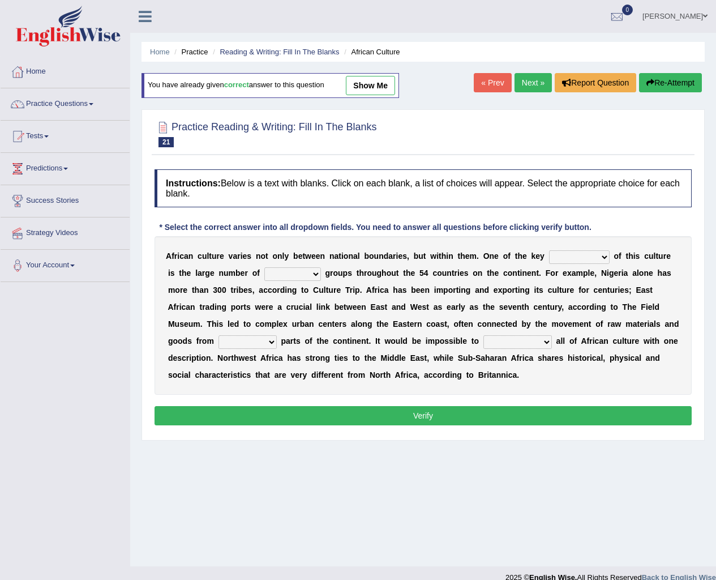
click at [562, 255] on select "conjectures features issues doubts" at bounding box center [579, 257] width 61 height 14
click at [564, 259] on select "conjectures features issues doubts" at bounding box center [579, 257] width 61 height 14
click at [565, 259] on select "conjectures features issues doubts" at bounding box center [579, 257] width 61 height 14
select select "features"
click at [549, 250] on select "conjectures features issues doubts" at bounding box center [579, 257] width 61 height 14
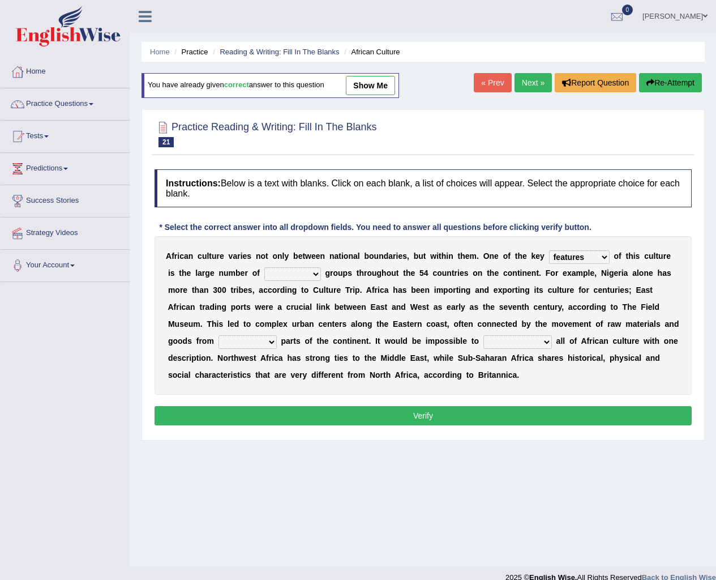
click at [311, 277] on select "ethic ethnic eugenic epic" at bounding box center [292, 274] width 57 height 14
select select "ethnic"
click at [264, 267] on select "ethic ethnic eugenic epic" at bounding box center [292, 274] width 57 height 14
click at [298, 289] on b at bounding box center [299, 289] width 5 height 9
click at [298, 274] on select "ethic ethnic eugenic epic" at bounding box center [292, 274] width 57 height 14
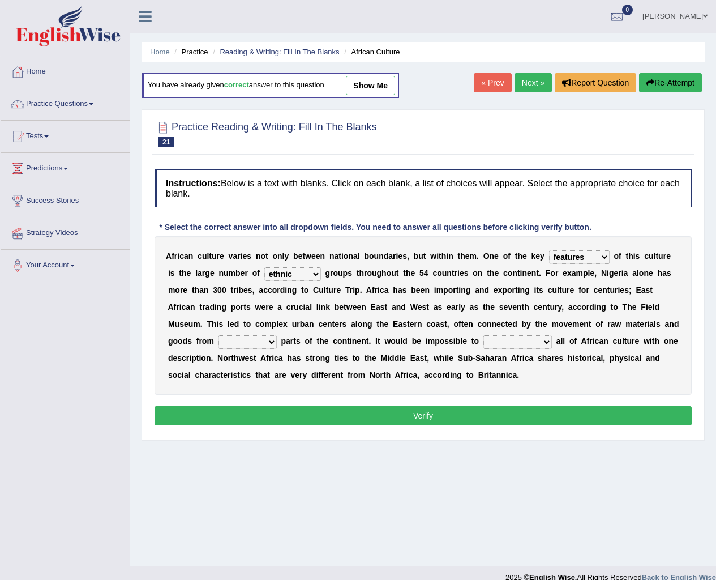
click at [303, 272] on select "ethic ethnic eugenic epic" at bounding box center [292, 274] width 57 height 14
click at [238, 343] on select "forelocked interlocked unlocked landlocked" at bounding box center [248, 342] width 58 height 14
select select "landlocked"
click at [219, 335] on select "forelocked interlocked unlocked landlocked" at bounding box center [248, 342] width 58 height 14
click at [506, 340] on select "characterize conceptualize symbolize synthesize" at bounding box center [517, 342] width 68 height 14
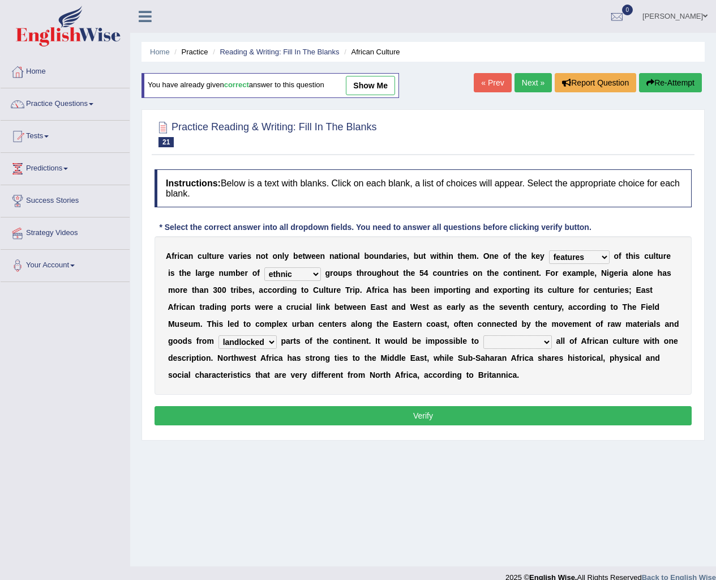
click at [483, 335] on select "characterize conceptualize symbolize synthesize" at bounding box center [517, 342] width 68 height 14
click at [531, 343] on select "characterize conceptualize symbolize synthesize" at bounding box center [517, 342] width 68 height 14
select select "characterize"
click at [483, 335] on select "characterize conceptualize symbolize synthesize" at bounding box center [517, 342] width 68 height 14
click at [560, 425] on button "Verify" at bounding box center [423, 415] width 537 height 19
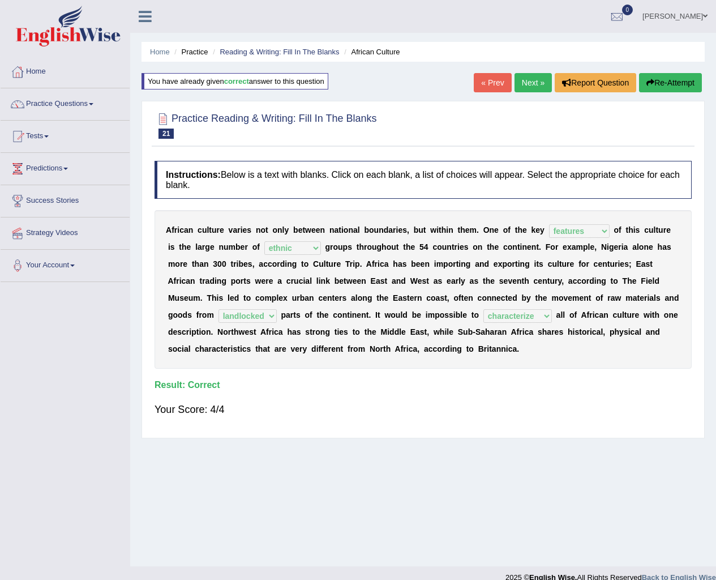
click at [540, 91] on link "Next »" at bounding box center [533, 82] width 37 height 19
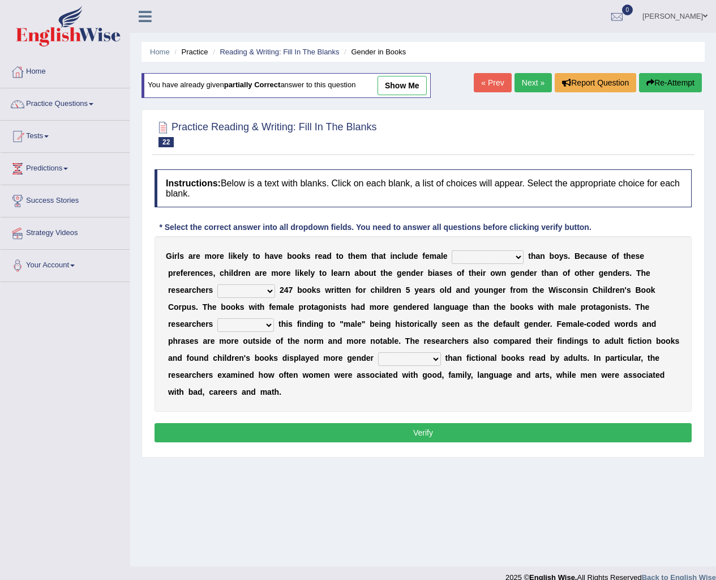
drag, startPoint x: 470, startPoint y: 262, endPoint x: 463, endPoint y: 262, distance: 7.9
click at [469, 262] on select "protagonists cosmogonists agonists expressionists" at bounding box center [488, 257] width 72 height 14
select select "expressionists"
click at [452, 250] on select "protagonists cosmogonists agonists expressionists" at bounding box center [488, 257] width 72 height 14
click at [479, 254] on select "protagonists cosmogonists agonists expressionists" at bounding box center [488, 257] width 72 height 14
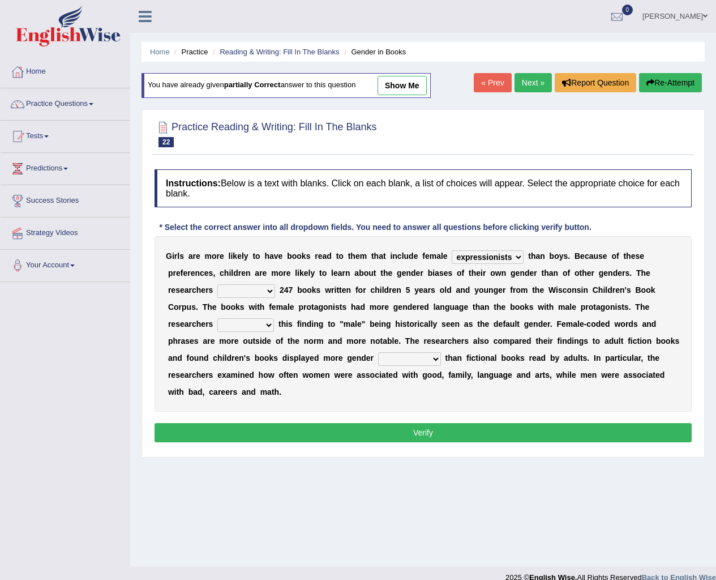
click at [527, 222] on div "* Select the correct answer into all dropdown fields. You need to answer all qu…" at bounding box center [376, 227] width 442 height 12
click at [241, 285] on select "hydrolyzed paralyzed catalyzed analyzed" at bounding box center [246, 291] width 58 height 14
select select "analyzed"
click at [217, 284] on select "hydrolyzed paralyzed catalyzed analyzed" at bounding box center [246, 291] width 58 height 14
click at [511, 259] on select "protagonists cosmogonists agonists expressionists" at bounding box center [488, 257] width 72 height 14
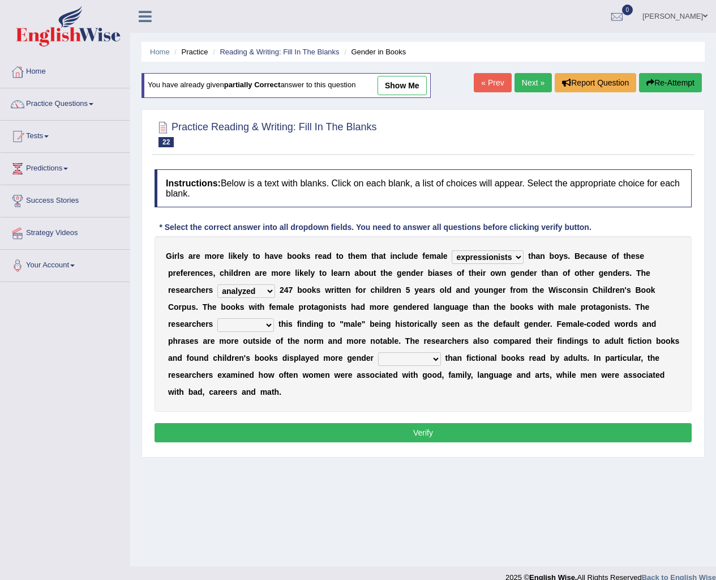
select select "protagonists"
click at [452, 250] on select "protagonists cosmogonists agonists expressionists" at bounding box center [488, 257] width 72 height 14
click at [215, 329] on div "G i r l s a r e m o r e l i k e l y t o h a v e b o o k s r e a d t o t h e m t…" at bounding box center [423, 323] width 537 height 175
click at [241, 326] on select "contribute tribute distribute attribute" at bounding box center [245, 325] width 57 height 14
select select "contribute"
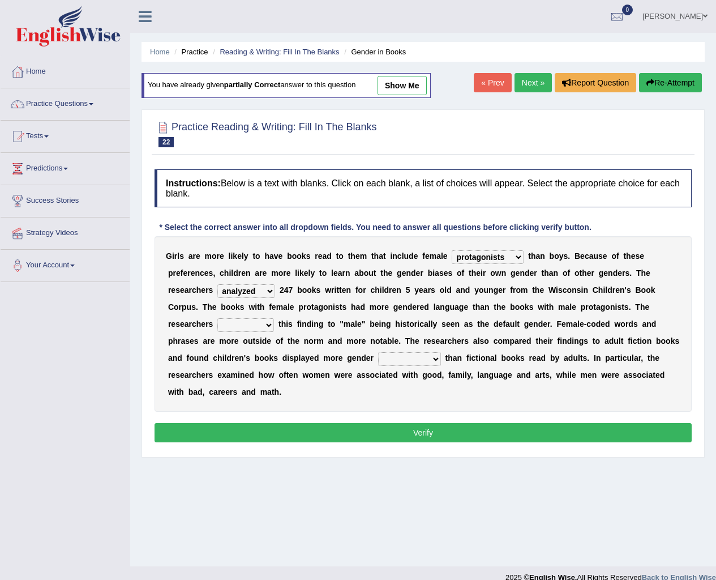
click at [217, 318] on select "contribute tribute distribute attribute" at bounding box center [245, 325] width 57 height 14
click at [423, 361] on select "stereotypes teletypes prototypes electrotypes" at bounding box center [409, 359] width 63 height 14
select select "prototypes"
click at [378, 352] on select "stereotypes teletypes prototypes electrotypes" at bounding box center [409, 359] width 63 height 14
click at [437, 425] on button "Verify" at bounding box center [423, 432] width 537 height 19
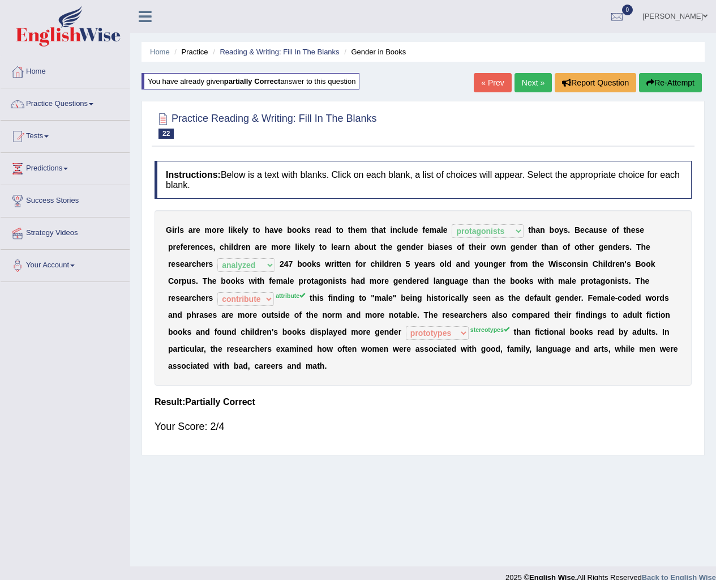
click at [536, 76] on link "Next »" at bounding box center [533, 82] width 37 height 19
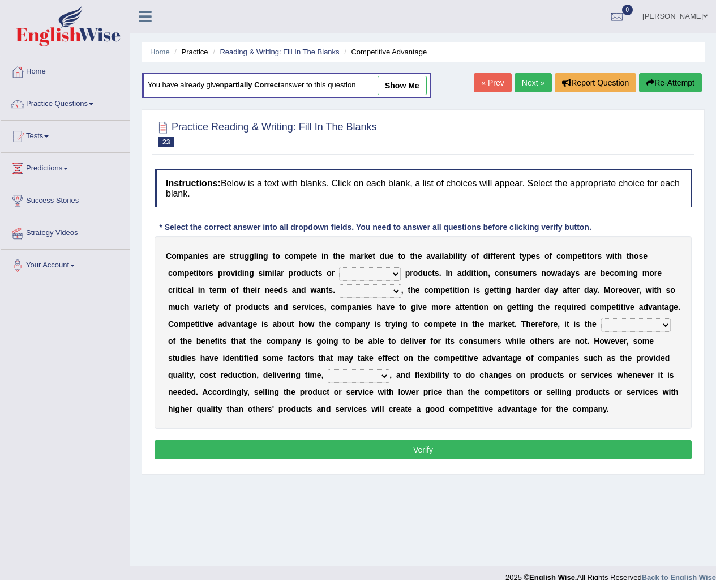
click at [387, 272] on select "constitution restitution substitution institution" at bounding box center [370, 274] width 62 height 14
select select "substitution"
click at [339, 267] on select "constitution restitution substitution institution" at bounding box center [370, 274] width 62 height 14
click at [392, 286] on select "However Instead Additionally Therefore" at bounding box center [371, 291] width 62 height 14
select select "However"
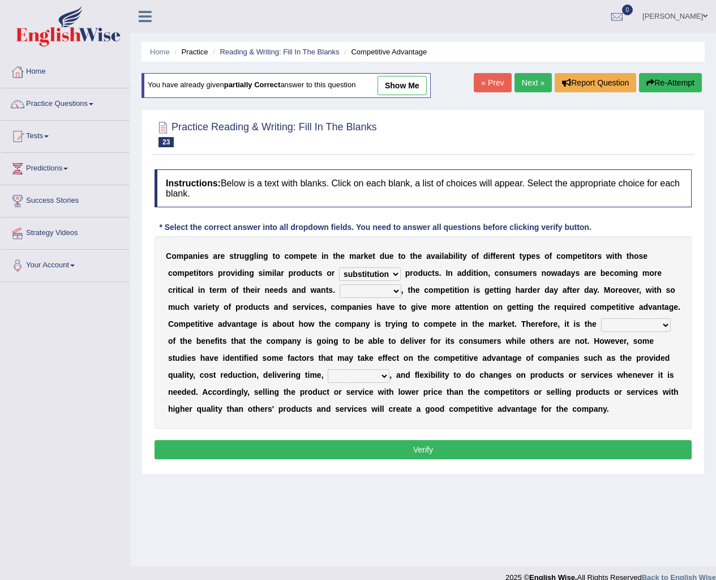
click at [340, 284] on select "However Instead Additionally Therefore" at bounding box center [371, 291] width 62 height 14
click at [623, 327] on select "dissemination ordination determination incarnation" at bounding box center [636, 325] width 70 height 14
select select "determination"
click at [601, 318] on select "dissemination ordination determination incarnation" at bounding box center [636, 325] width 70 height 14
click select "dissemination ordination determination incarnation"
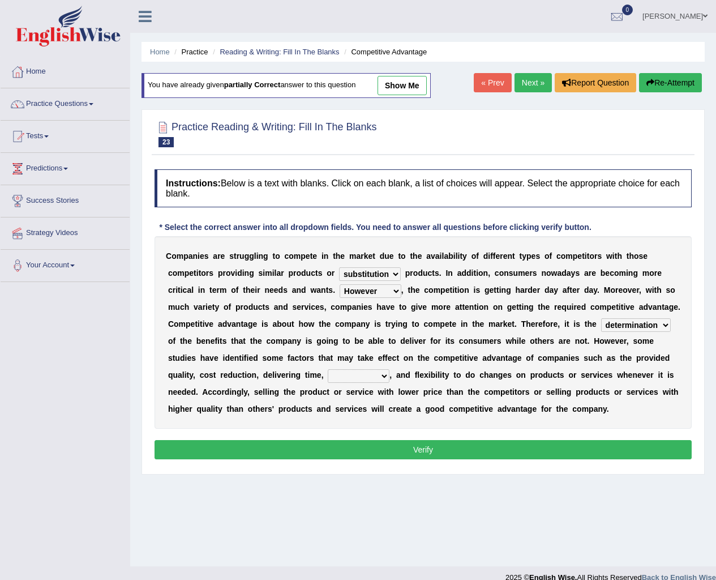
click select "dissemination ordination determination incarnation"
click select "captivation aggregation deprivation innovation"
select select "innovation"
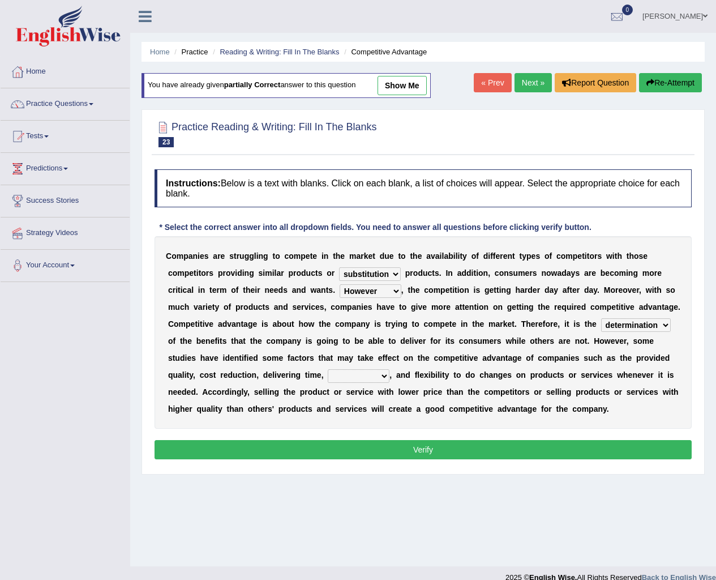
click select "captivation aggregation deprivation innovation"
click button "Verify"
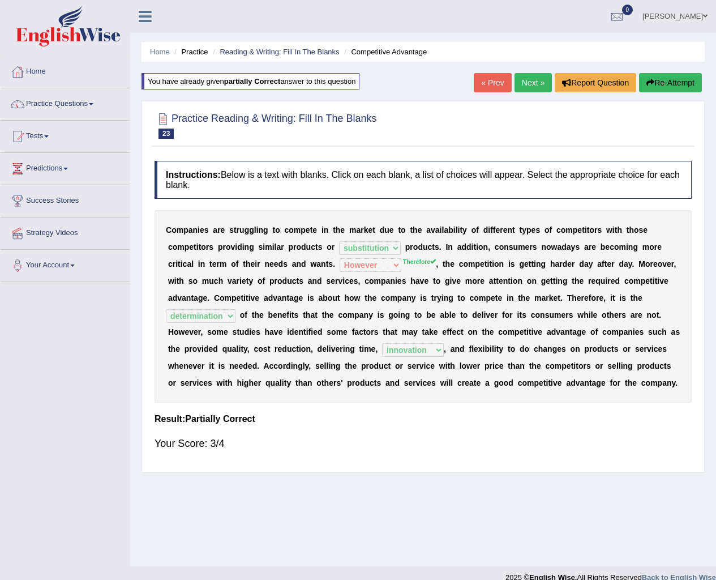
click link "Next »"
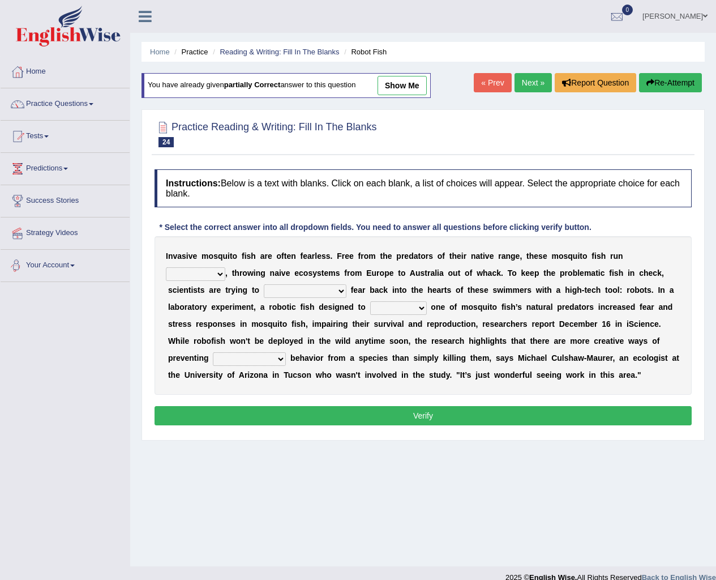
click at [196, 272] on select "occupant flippant rampant concordant" at bounding box center [195, 274] width 59 height 14
select select "rampant"
click at [166, 267] on select "occupant flippant rampant concordant" at bounding box center [195, 274] width 59 height 14
click at [301, 293] on select "accept spike strike drake" at bounding box center [305, 291] width 83 height 14
select select "strike"
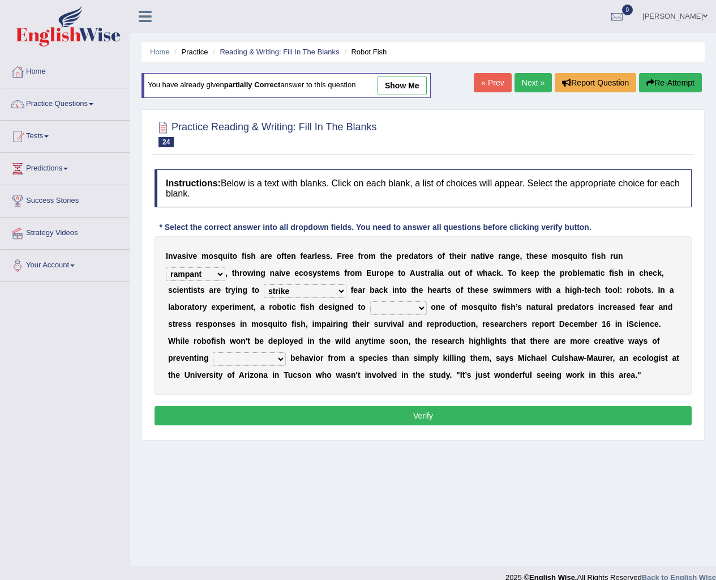
click at [264, 284] on select "accept spike strike drake" at bounding box center [305, 291] width 83 height 14
click at [373, 309] on select "bequest mimic battle conquest" at bounding box center [398, 308] width 57 height 14
select select "mimic"
click at [370, 301] on select "bequest mimic battle conquest" at bounding box center [398, 308] width 57 height 14
click at [210, 357] on b at bounding box center [211, 357] width 5 height 9
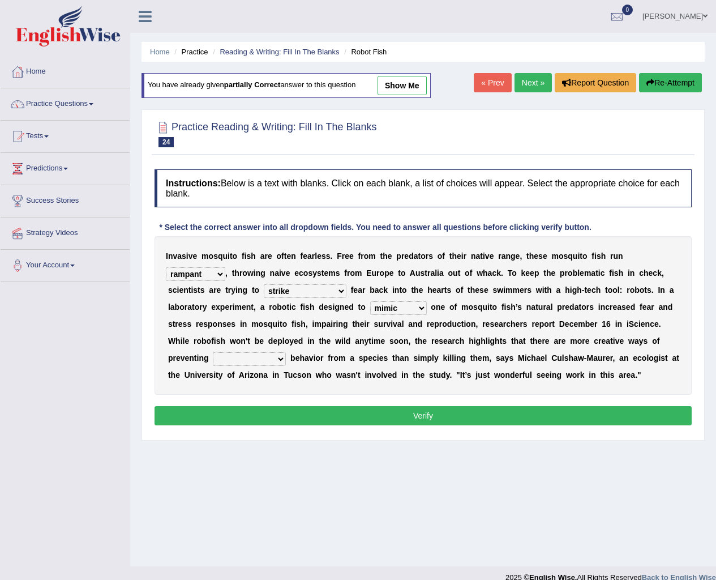
click at [234, 357] on select "unprivileged unprecedented uncharted unwanted" at bounding box center [249, 359] width 73 height 14
select select "unwanted"
click at [213, 352] on select "unprivileged unprecedented uncharted unwanted" at bounding box center [249, 359] width 73 height 14
click at [263, 408] on button "Verify" at bounding box center [423, 415] width 537 height 19
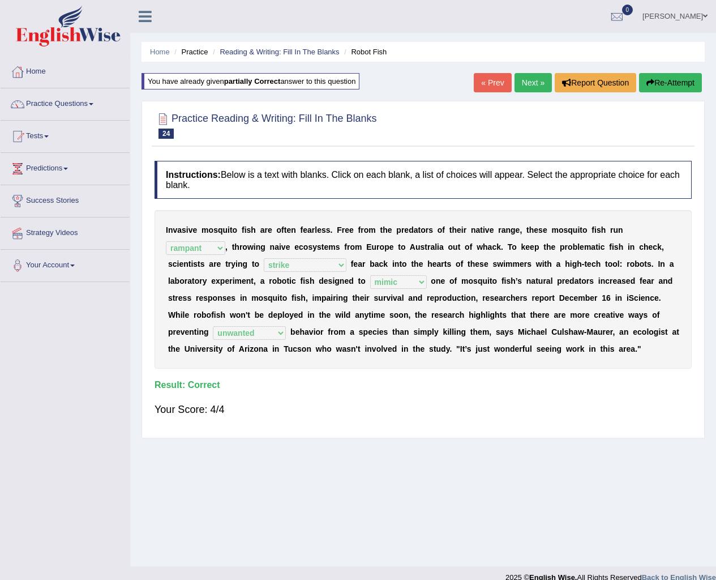
drag, startPoint x: 316, startPoint y: 400, endPoint x: 334, endPoint y: 416, distance: 23.3
click at [319, 400] on div "Your Score: 4/4" at bounding box center [423, 409] width 537 height 27
click at [72, 112] on link "Practice Questions" at bounding box center [65, 102] width 129 height 28
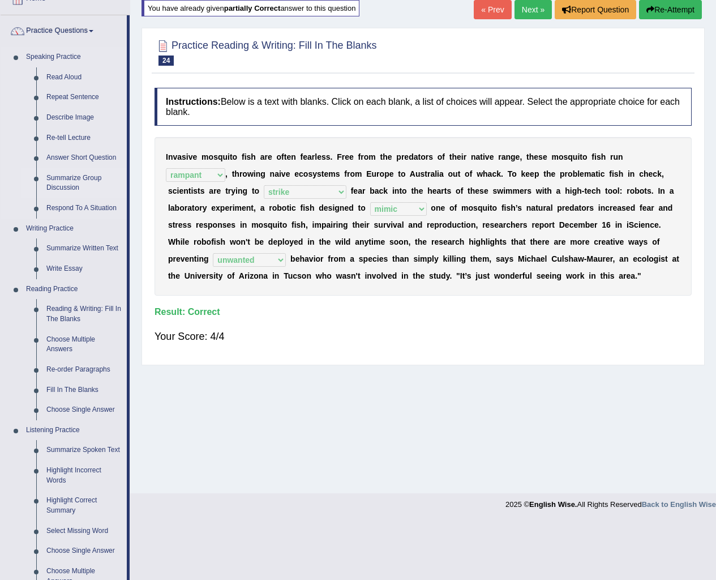
scroll to position [57, 0]
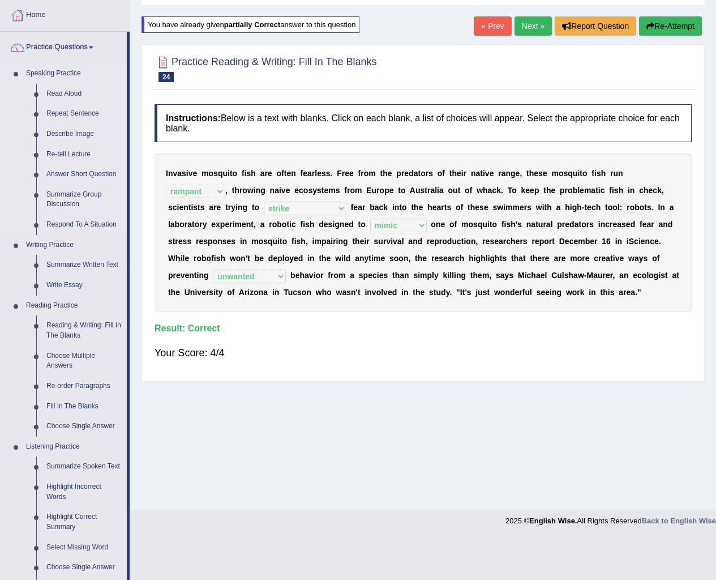
click at [60, 97] on link "Read Aloud" at bounding box center [83, 94] width 85 height 20
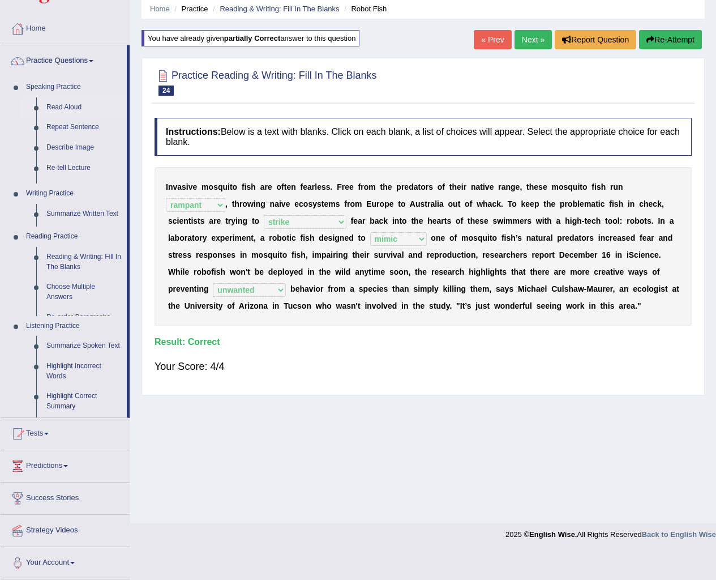
scroll to position [15, 0]
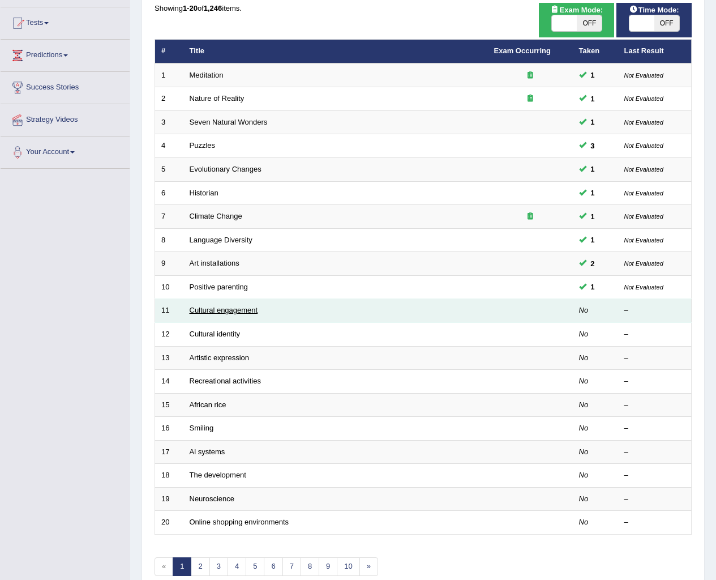
click at [227, 312] on link "Cultural engagement" at bounding box center [224, 310] width 68 height 8
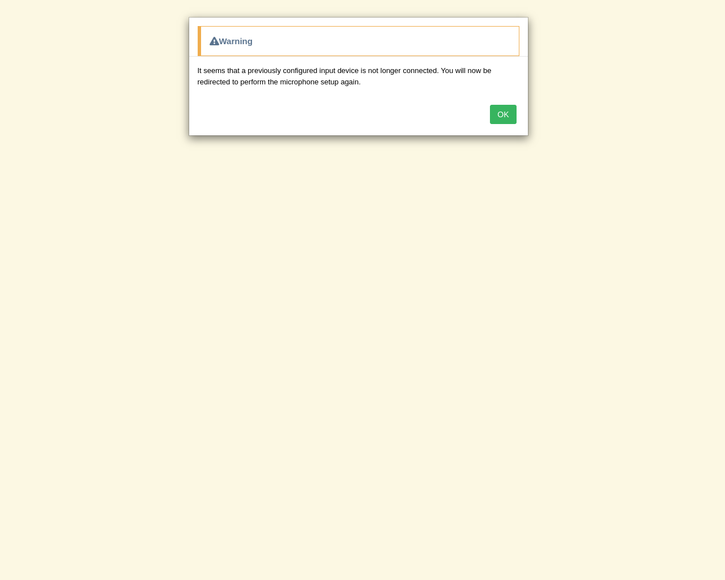
click at [499, 119] on button "OK" at bounding box center [503, 114] width 26 height 19
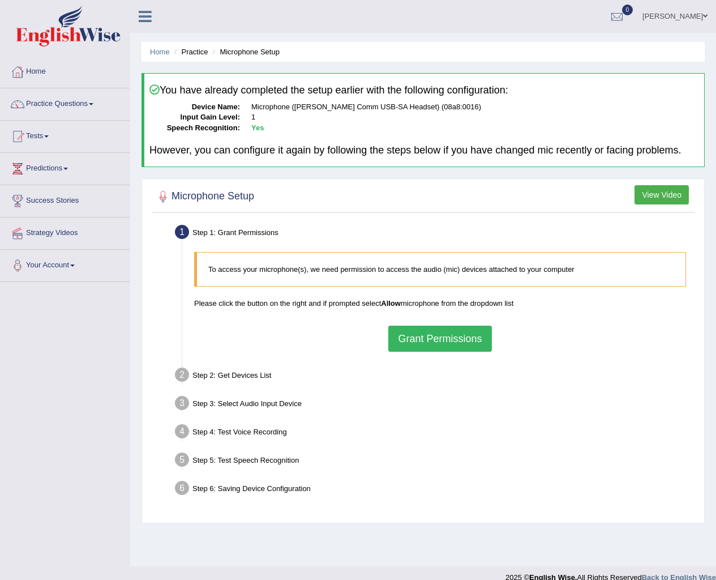
click at [478, 348] on button "Grant Permissions" at bounding box center [439, 339] width 103 height 26
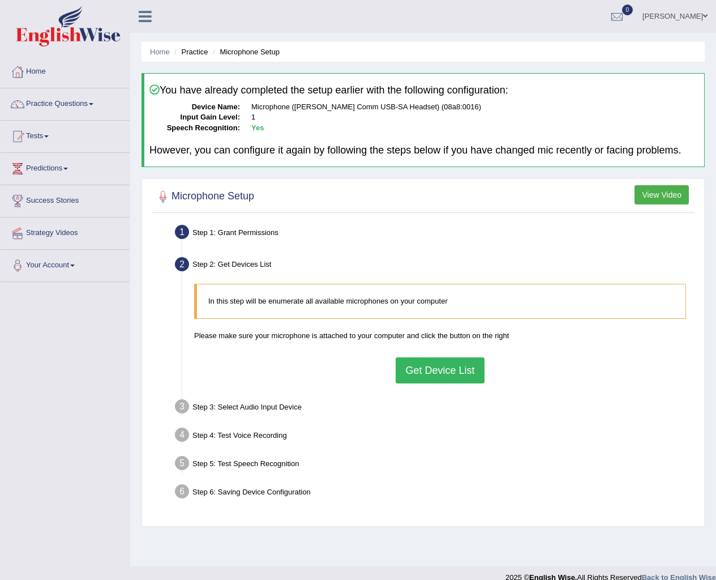
click at [460, 379] on button "Get Device List" at bounding box center [440, 370] width 88 height 26
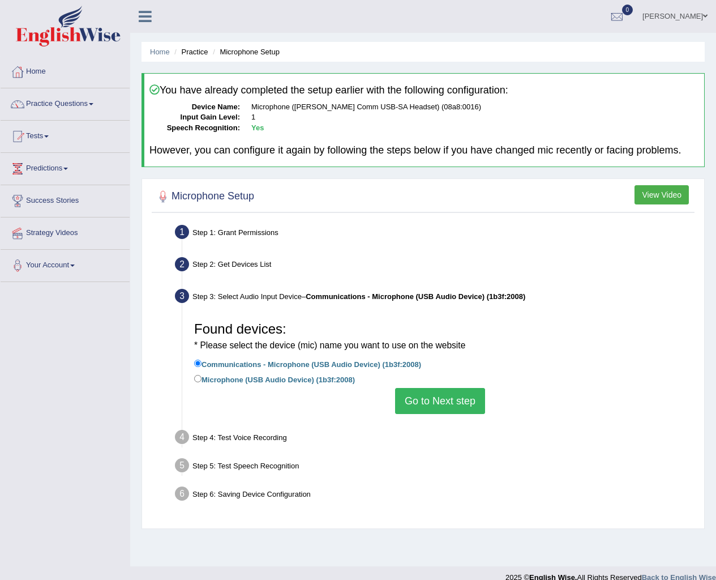
click at [446, 403] on button "Go to Next step" at bounding box center [440, 401] width 90 height 26
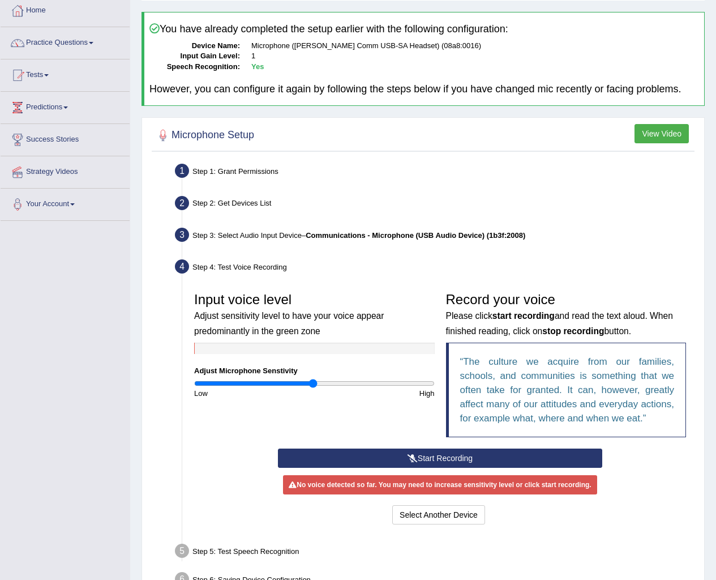
scroll to position [132, 0]
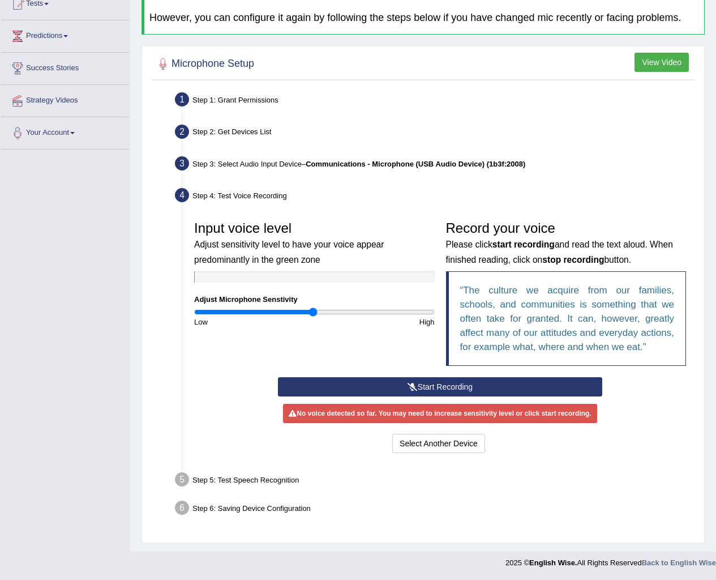
click at [443, 388] on button "Start Recording" at bounding box center [440, 386] width 324 height 19
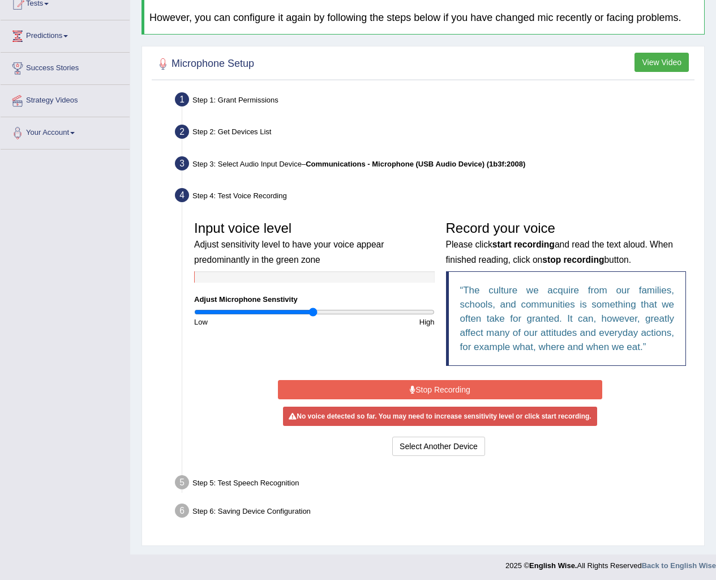
click at [480, 390] on button "Stop Recording" at bounding box center [440, 389] width 324 height 19
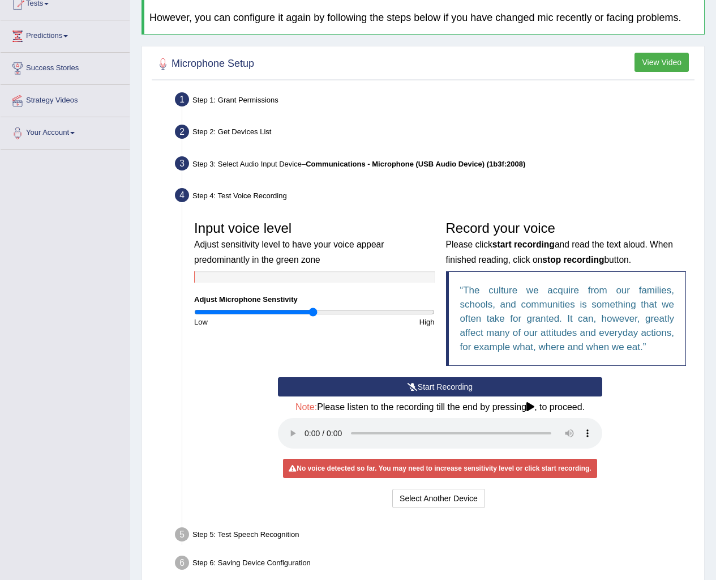
click at [410, 387] on icon at bounding box center [413, 387] width 10 height 8
click at [427, 389] on button "Start Recording" at bounding box center [440, 386] width 324 height 19
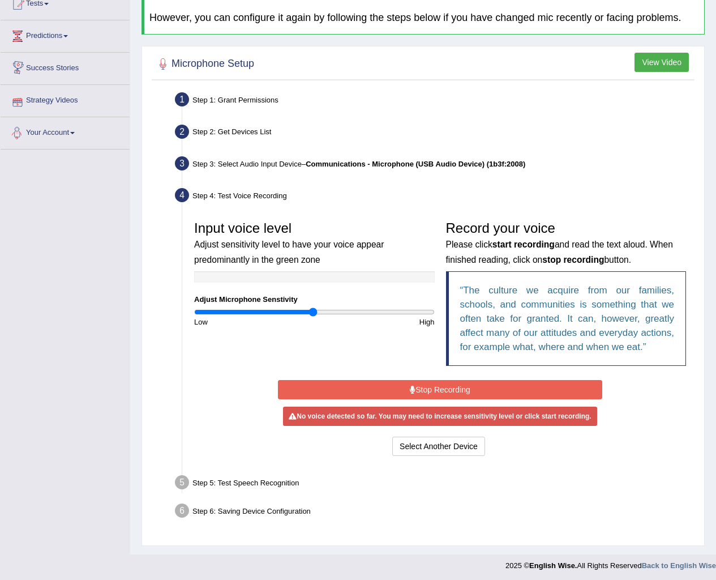
click at [214, 97] on div "Step 1: Grant Permissions" at bounding box center [434, 101] width 529 height 25
click at [212, 97] on div "Step 1: Grant Permissions" at bounding box center [434, 101] width 529 height 25
drag, startPoint x: 430, startPoint y: 444, endPoint x: 432, endPoint y: 452, distance: 7.7
click at [431, 444] on button "Select Another Device" at bounding box center [438, 445] width 93 height 19
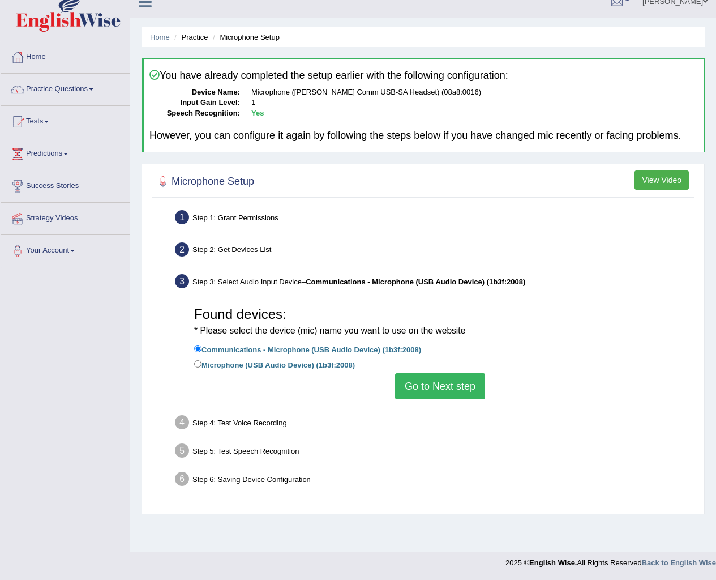
scroll to position [15, 0]
click at [434, 387] on button "Go to Next step" at bounding box center [440, 386] width 90 height 26
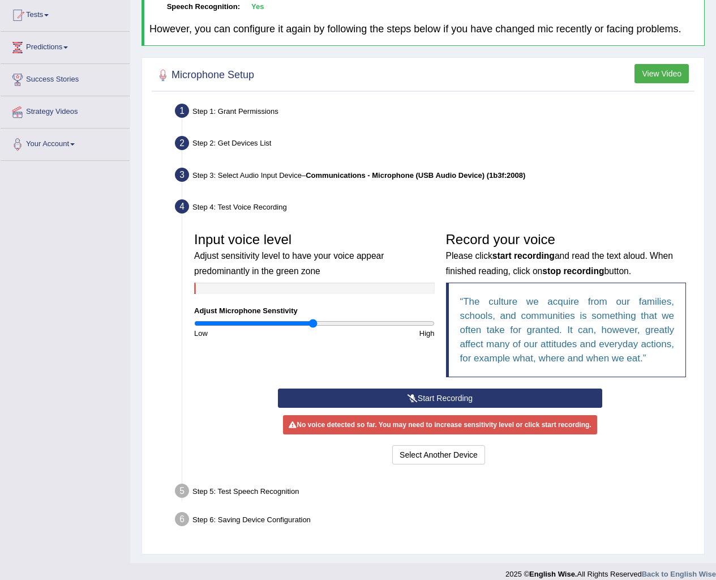
scroll to position [132, 0]
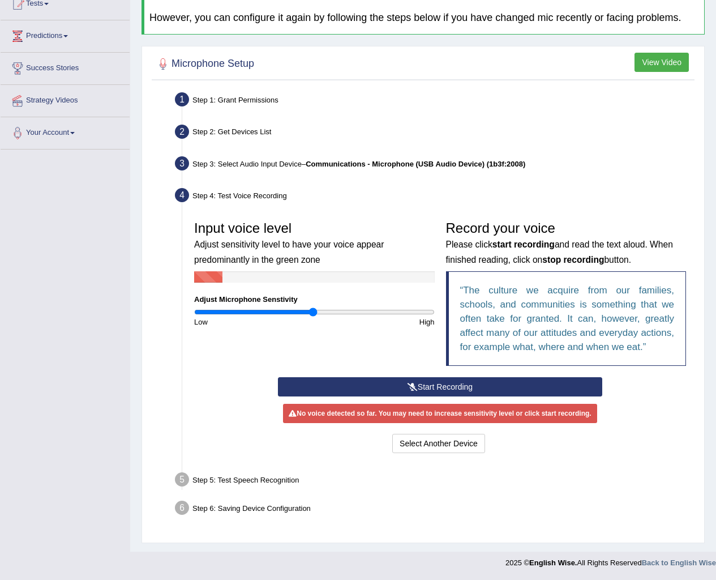
click at [446, 393] on button "Start Recording" at bounding box center [440, 386] width 324 height 19
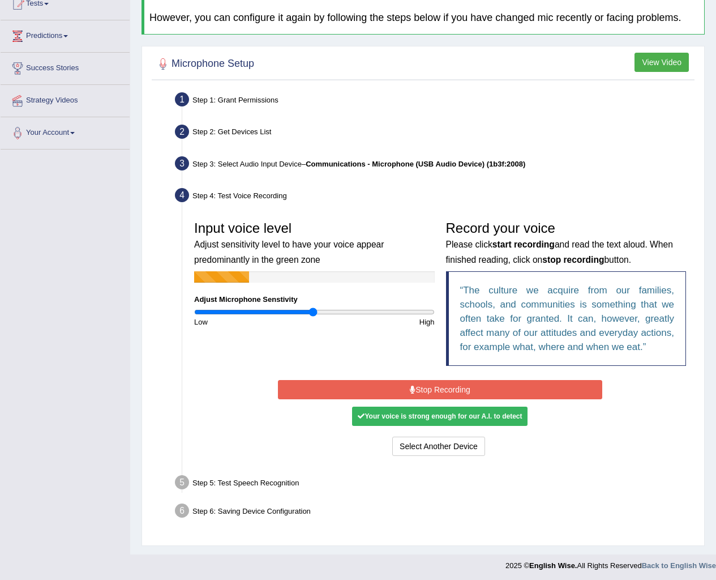
click at [447, 386] on button "Stop Recording" at bounding box center [440, 389] width 324 height 19
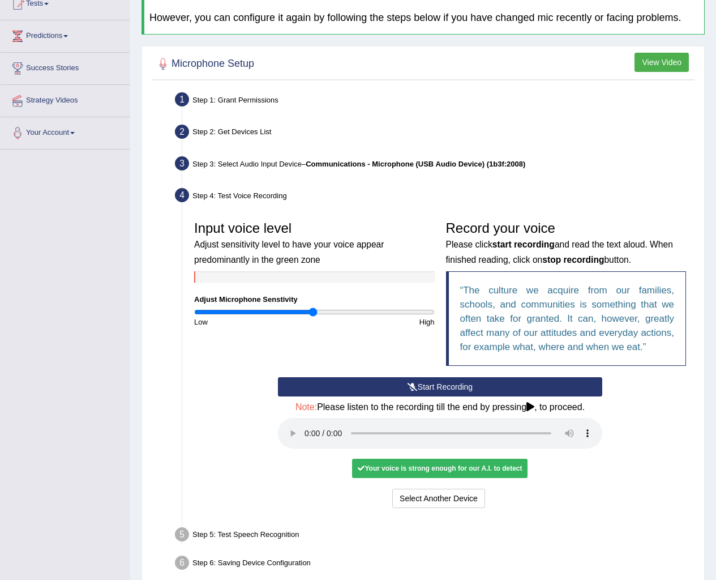
click at [299, 450] on div "Note: Please listen to the recording till the end by pressing , to proceed." at bounding box center [440, 426] width 324 height 49
click at [485, 494] on button "Voice is ok. Go to Next step" at bounding box center [487, 498] width 112 height 19
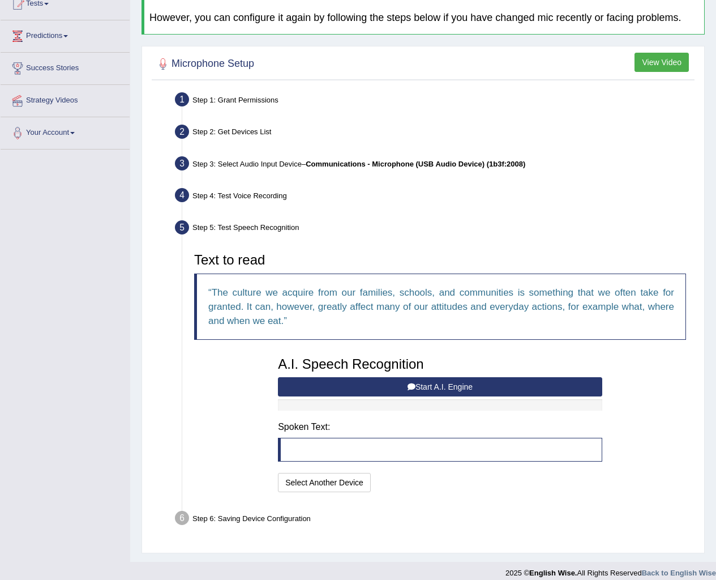
click at [401, 392] on button "Start A.I. Engine" at bounding box center [440, 386] width 324 height 19
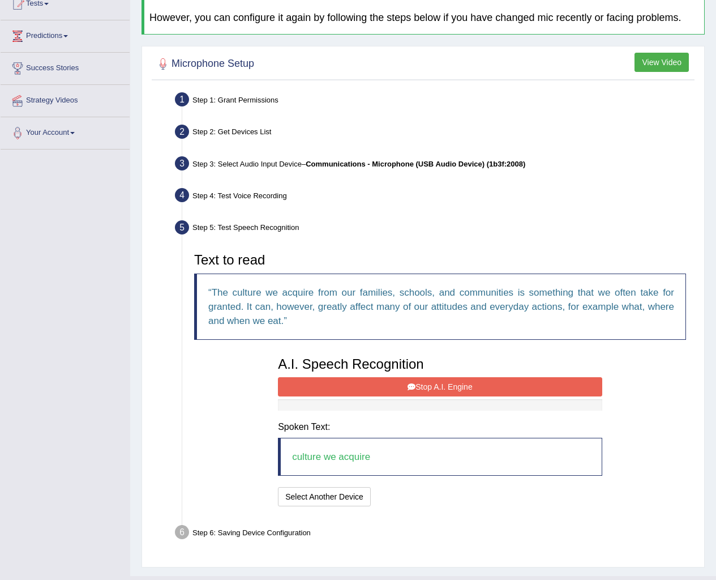
click at [510, 382] on button "Stop A.I. Engine" at bounding box center [440, 386] width 324 height 19
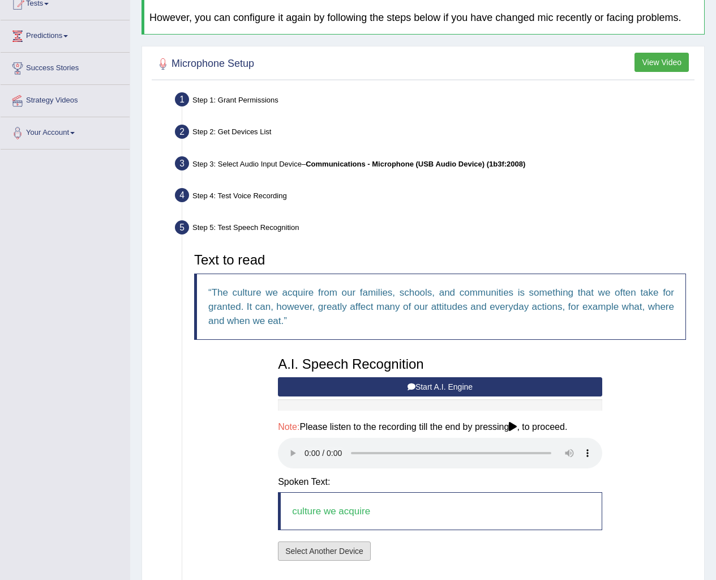
click at [354, 553] on button "Select Another Device" at bounding box center [324, 550] width 93 height 19
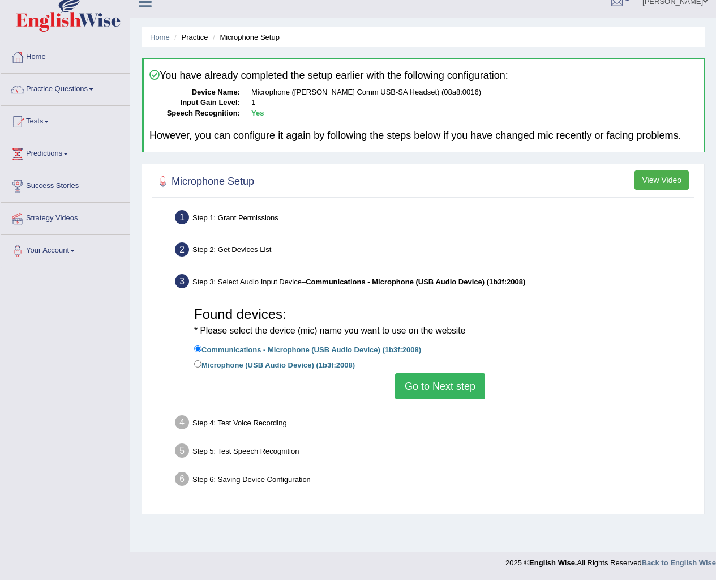
scroll to position [15, 0]
click at [436, 382] on button "Go to Next step" at bounding box center [440, 386] width 90 height 26
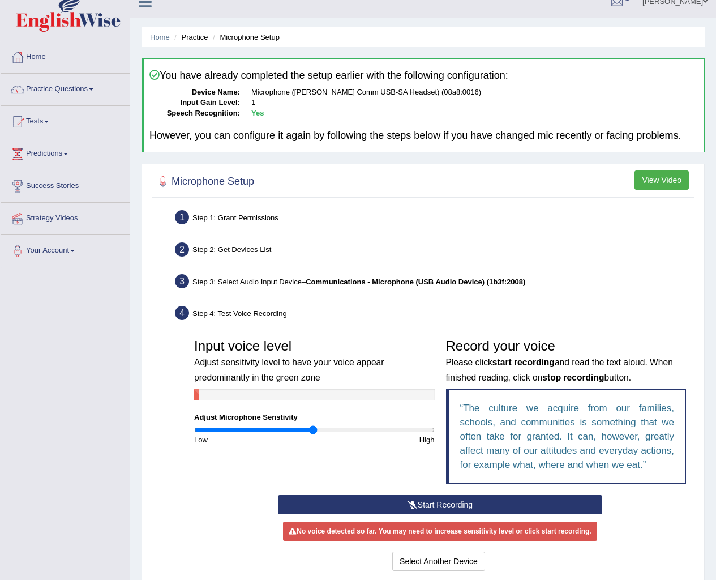
click at [502, 504] on button "Start Recording" at bounding box center [440, 504] width 324 height 19
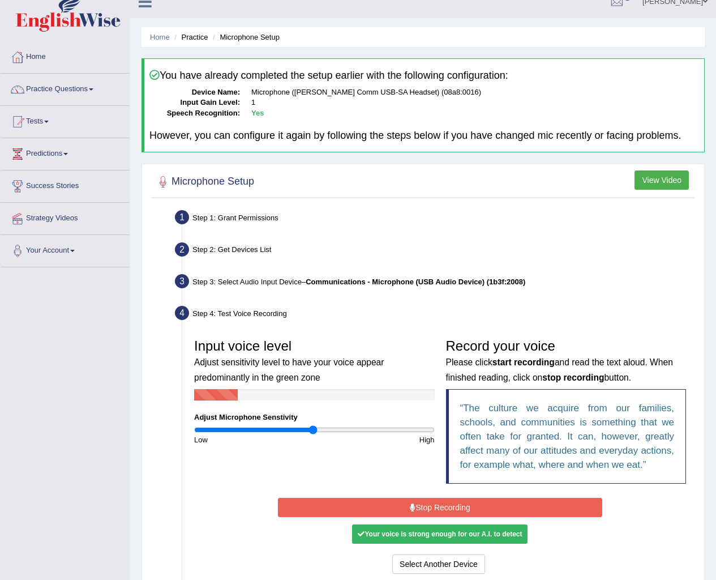
click at [548, 509] on button "Stop Recording" at bounding box center [440, 507] width 324 height 19
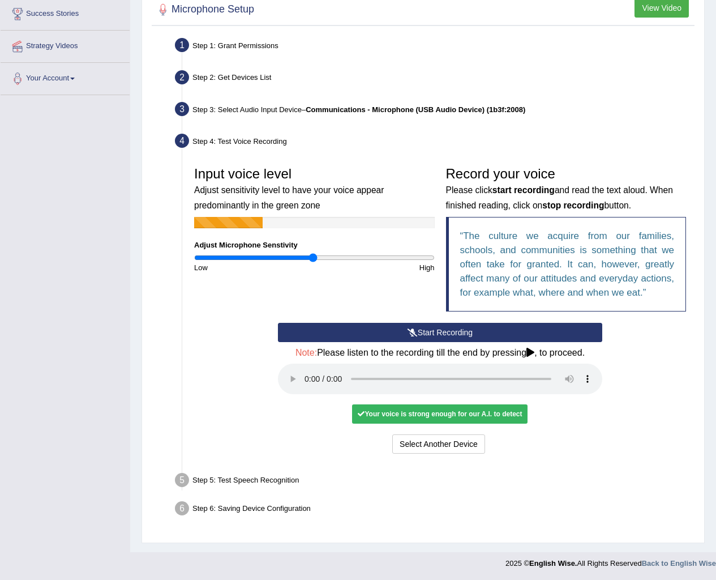
scroll to position [187, 0]
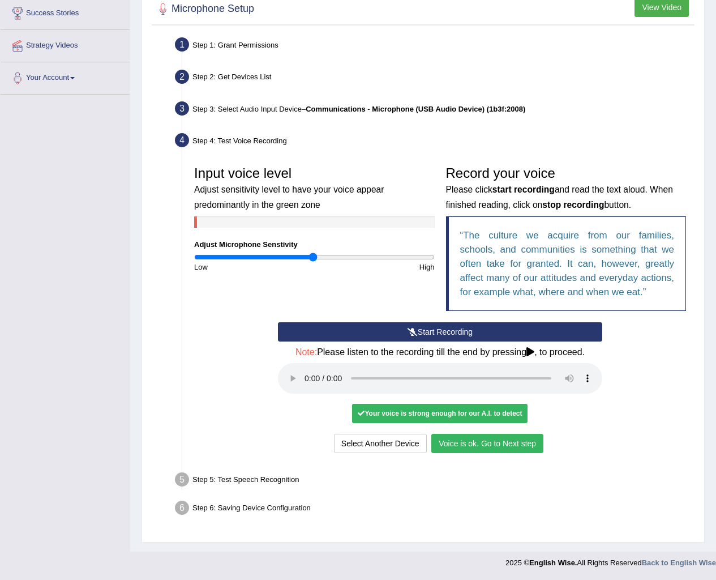
drag, startPoint x: 475, startPoint y: 449, endPoint x: 481, endPoint y: 442, distance: 9.3
click at [473, 450] on button "Voice is ok. Go to Next step" at bounding box center [487, 443] width 112 height 19
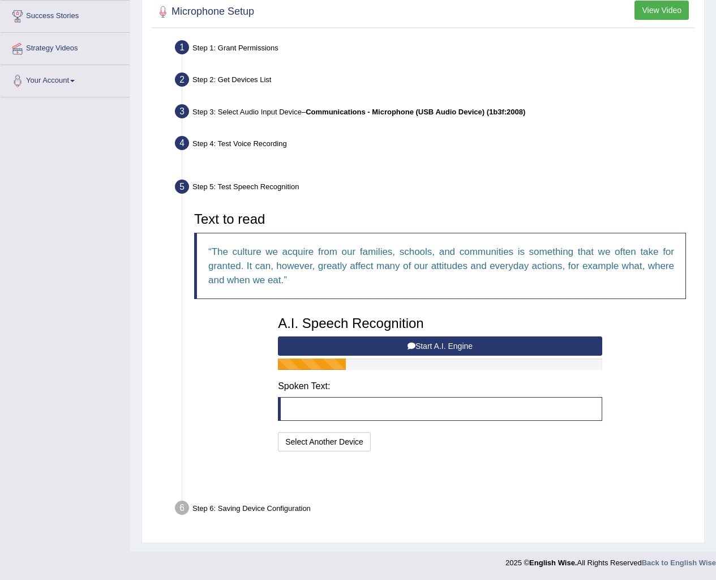
scroll to position [143, 0]
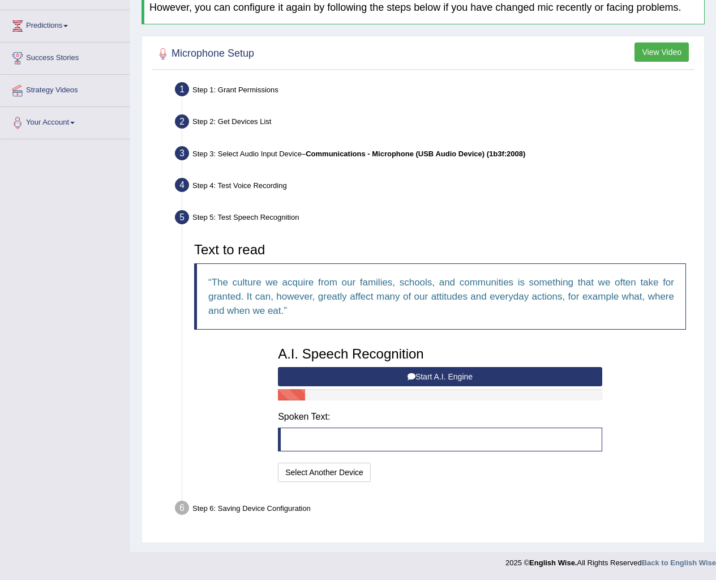
click at [472, 378] on button "Start A.I. Engine" at bounding box center [440, 376] width 324 height 19
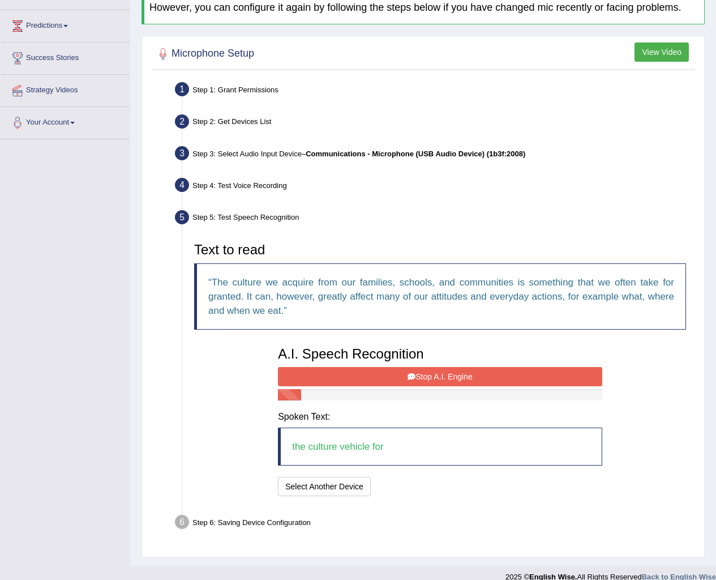
click at [456, 370] on button "Stop A.I. Engine" at bounding box center [440, 376] width 324 height 19
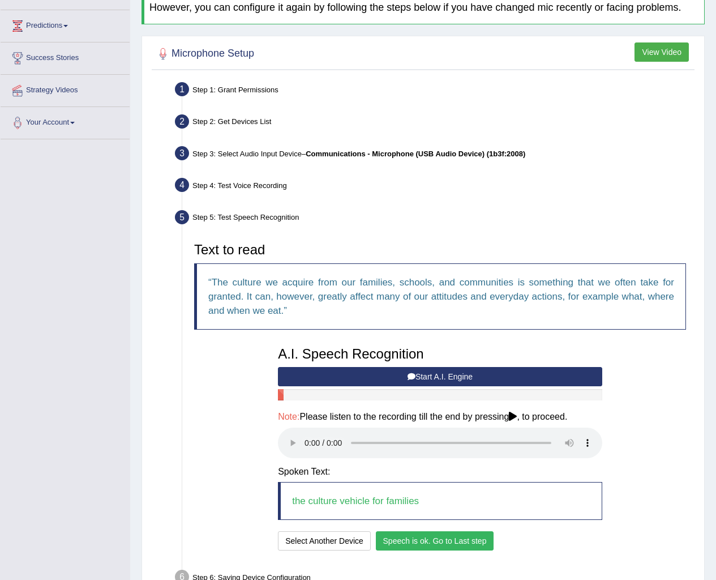
click at [451, 568] on div "Step 6: Saving Device Configuration" at bounding box center [434, 578] width 529 height 25
click at [459, 544] on button "Speech is ok. Go to Last step" at bounding box center [435, 540] width 118 height 19
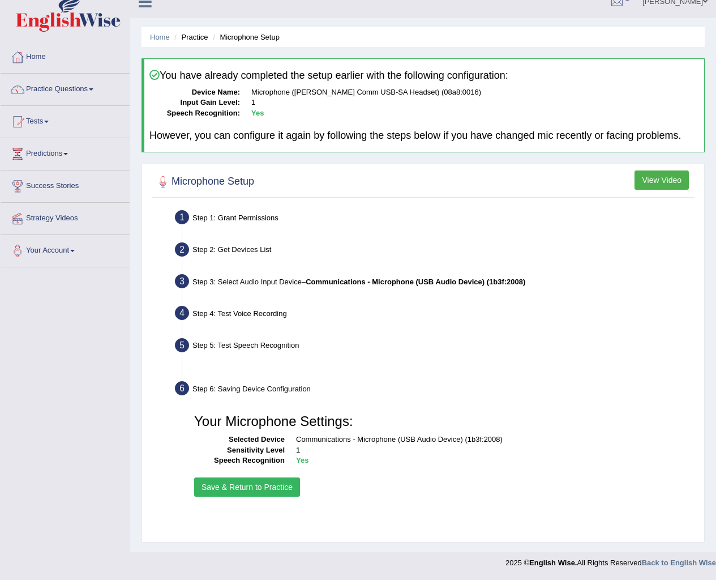
scroll to position [15, 0]
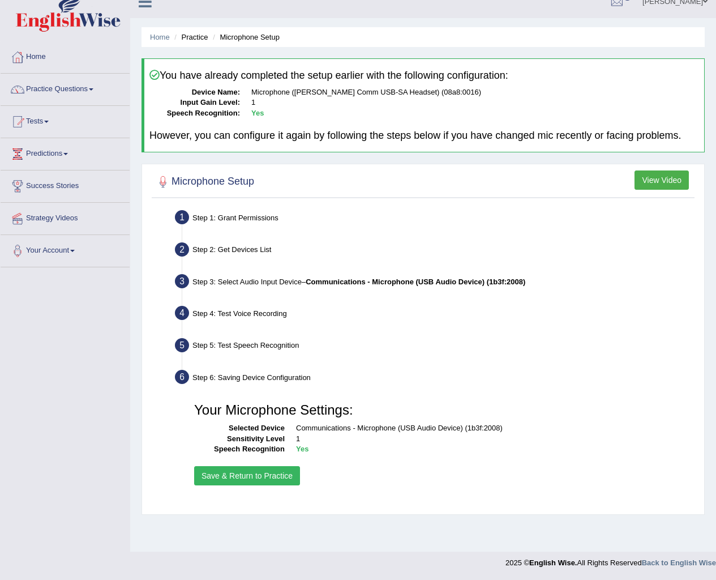
click at [247, 483] on button "Save & Return to Practice" at bounding box center [247, 475] width 106 height 19
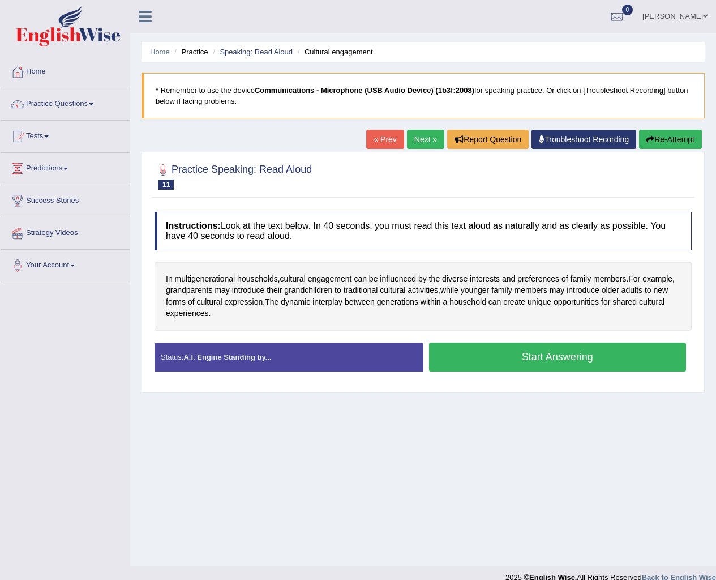
click at [661, 505] on div "Home Practice Speaking: Read Aloud Cultural engagement * Remember to use the de…" at bounding box center [423, 283] width 586 height 566
click at [696, 14] on link "Shoeb" at bounding box center [675, 14] width 82 height 29
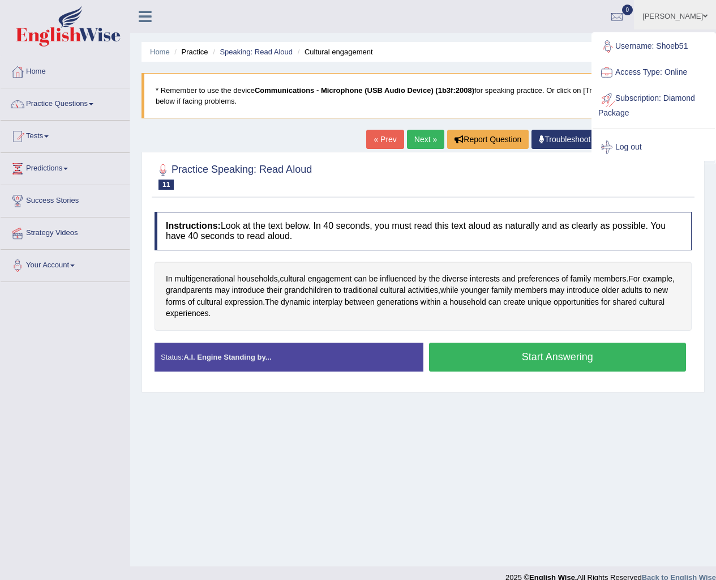
click at [691, 101] on link "Subscription: Diamond Package" at bounding box center [654, 104] width 122 height 38
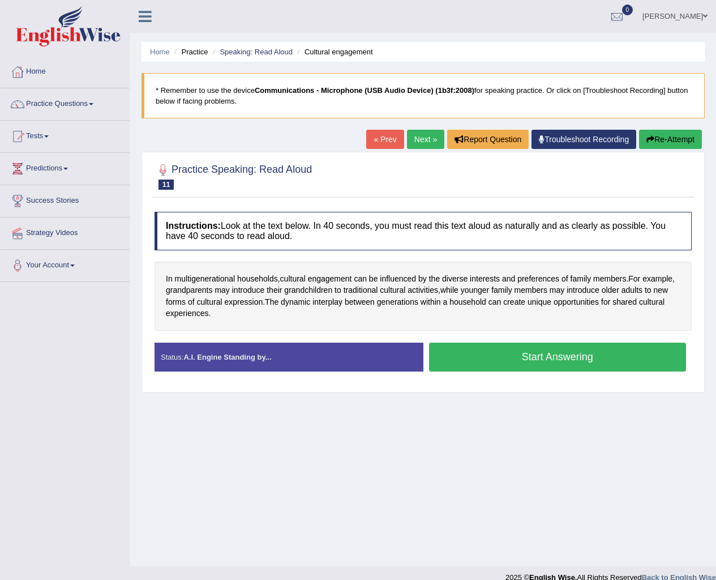
click at [687, 12] on link "Shoeb" at bounding box center [675, 14] width 82 height 29
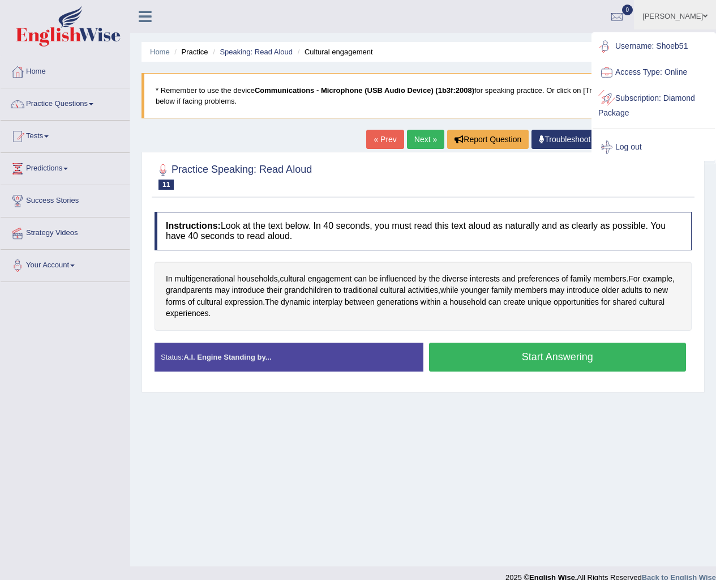
click at [623, 100] on link "Subscription: Diamond Package" at bounding box center [654, 104] width 122 height 38
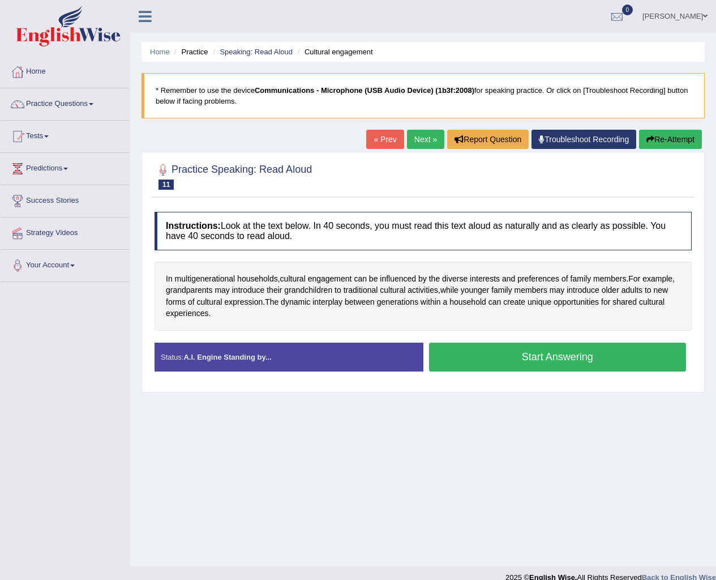
click at [622, 100] on blockquote "* Remember to use the device Communications - Microphone (USB Audio Device) (1b…" at bounding box center [423, 95] width 563 height 45
click at [476, 480] on div "Home Practice Speaking: Read Aloud Cultural engagement * Remember to use the de…" at bounding box center [423, 283] width 586 height 566
